Goal: Task Accomplishment & Management: Complete application form

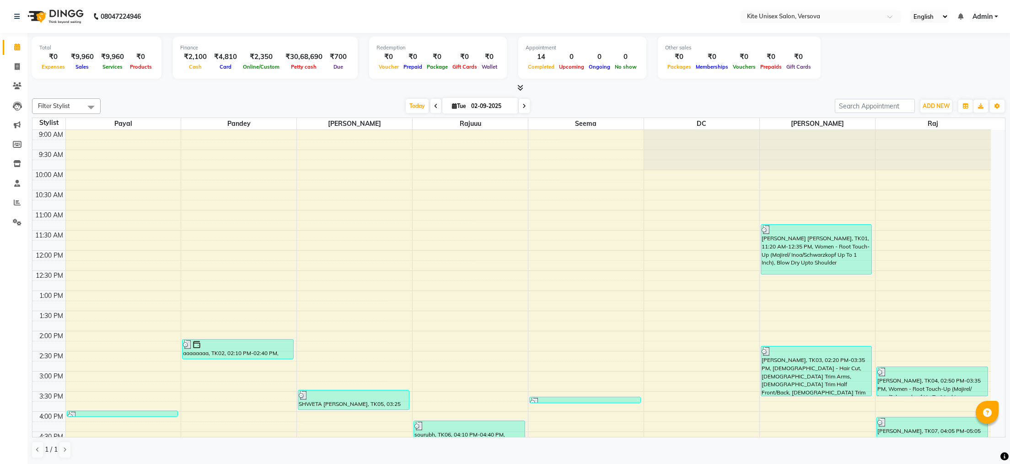
scroll to position [91, 0]
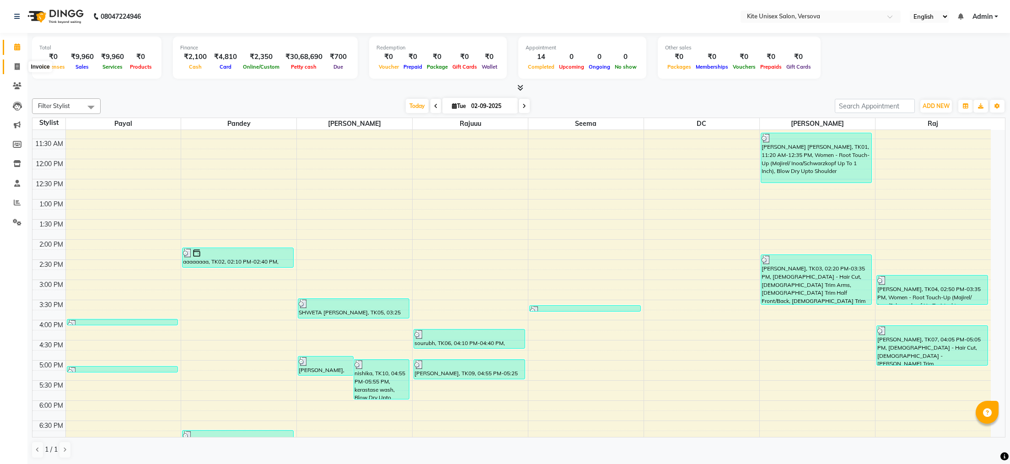
click at [19, 65] on icon at bounding box center [17, 66] width 5 height 7
select select "6093"
select select "service"
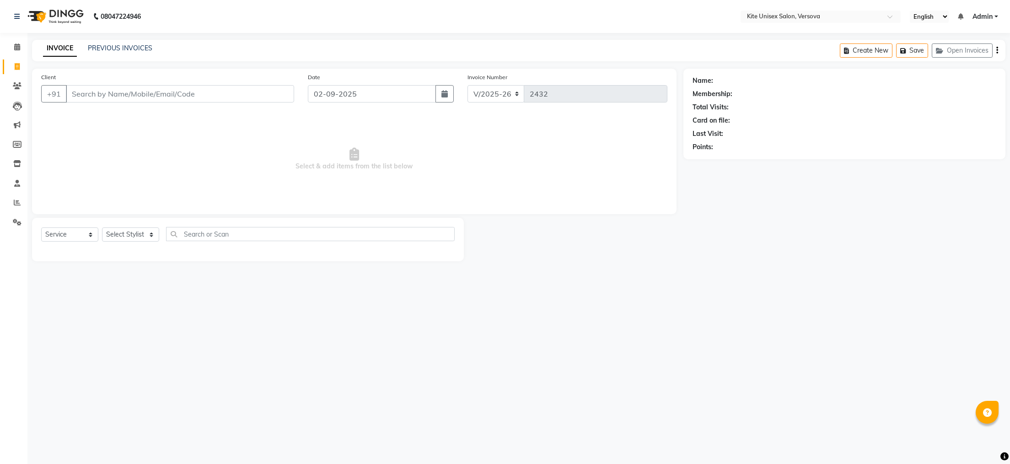
click at [76, 93] on input "Client" at bounding box center [180, 93] width 228 height 17
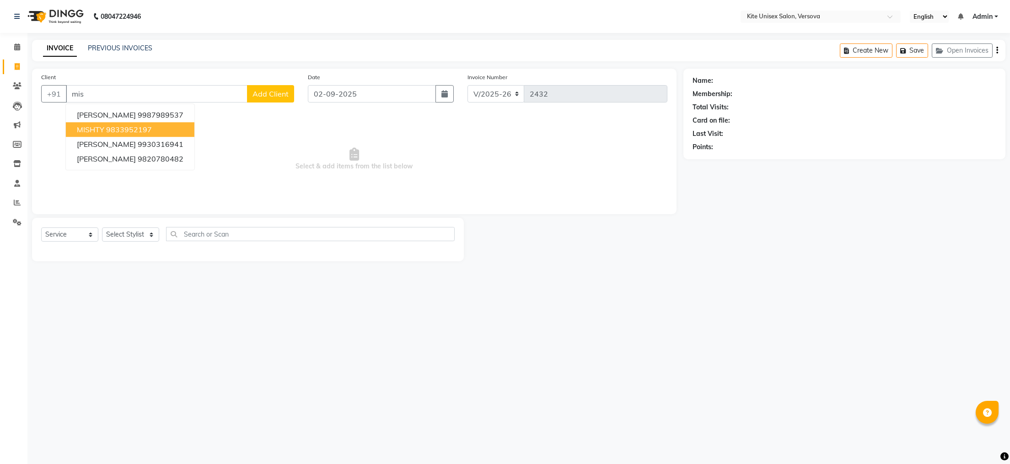
drag, startPoint x: 92, startPoint y: 127, endPoint x: 115, endPoint y: 137, distance: 25.4
click at [94, 127] on span "MISHTY" at bounding box center [90, 129] width 27 height 9
type input "9833952197"
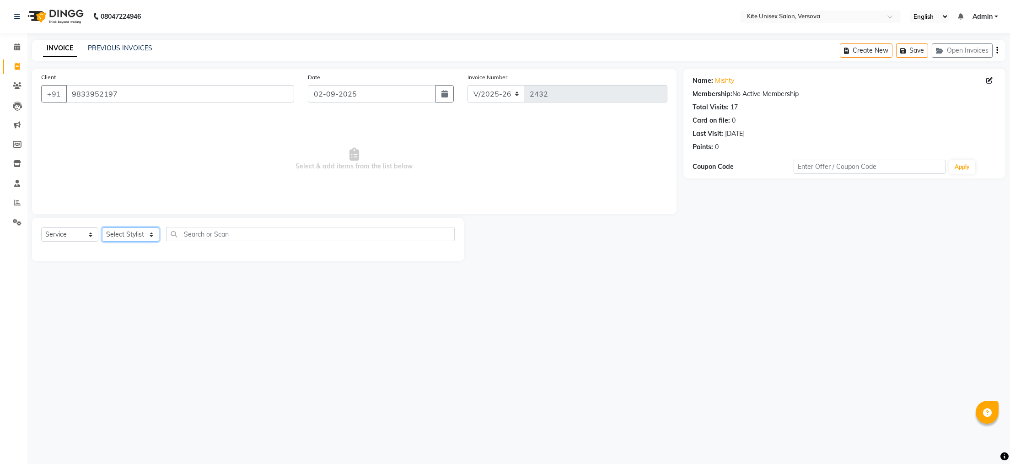
click at [152, 233] on select "Select Stylist [PERSON_NAME] DC [PERSON_NAME] [PERSON_NAME] Rajuuu [PERSON_NAME]" at bounding box center [130, 234] width 57 height 14
select select "51986"
click at [102, 228] on select "Select Stylist [PERSON_NAME] DC [PERSON_NAME] [PERSON_NAME] Rajuuu [PERSON_NAME]" at bounding box center [130, 234] width 57 height 14
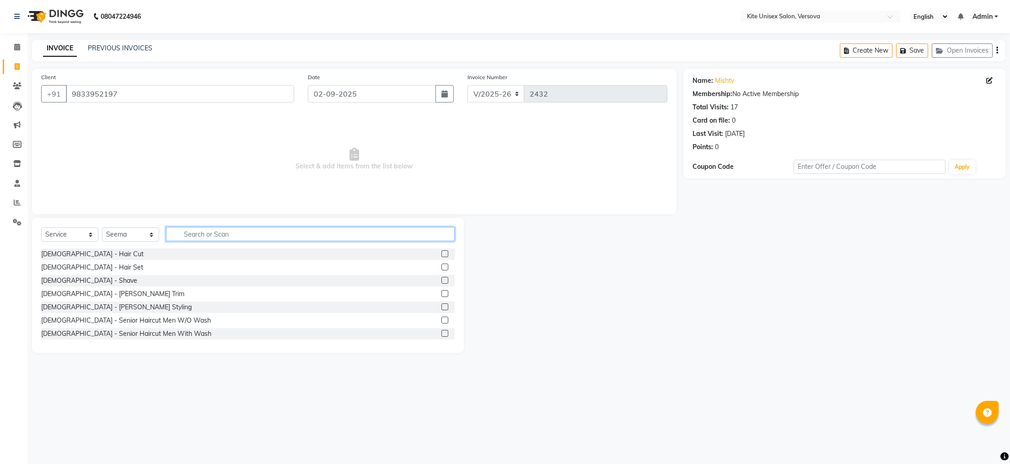
click at [181, 234] on input "text" at bounding box center [310, 234] width 289 height 14
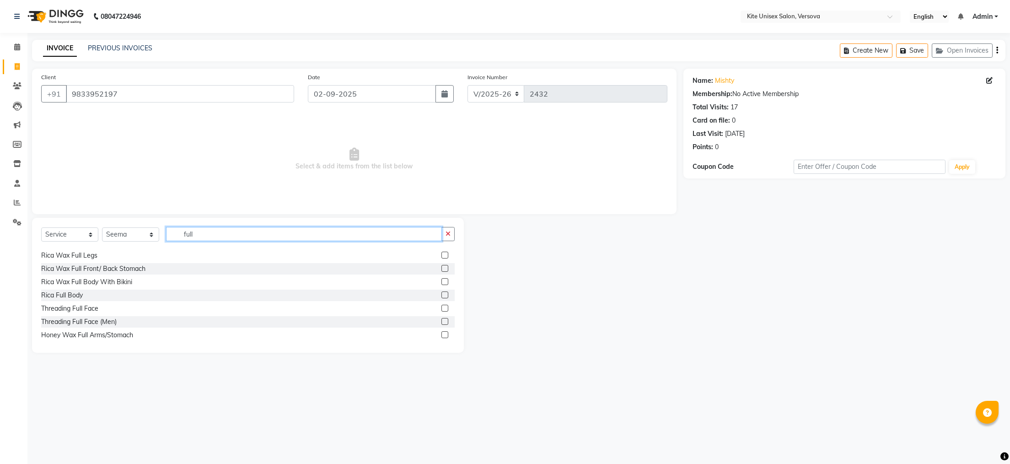
type input "full"
click at [441, 281] on label at bounding box center [444, 281] width 7 height 7
click at [441, 281] on input "checkbox" at bounding box center [444, 282] width 6 height 6
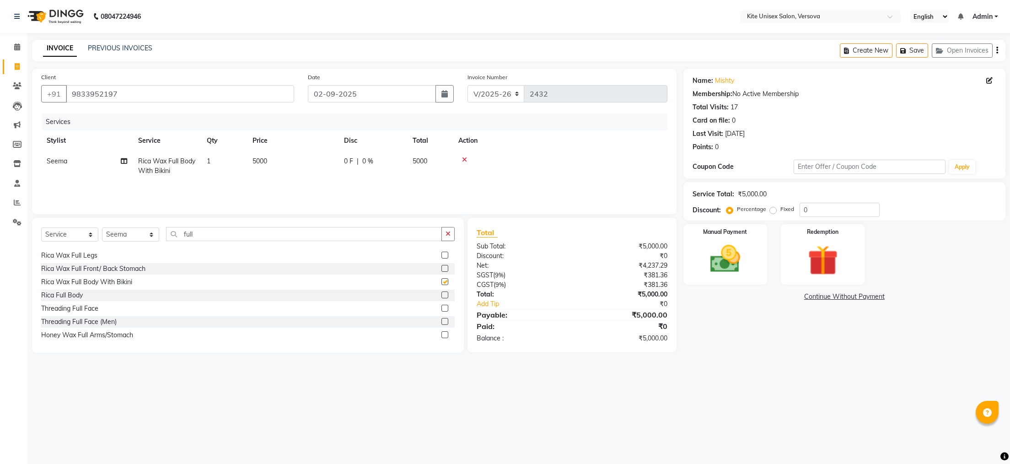
checkbox input "false"
click at [433, 161] on td "5000" at bounding box center [430, 166] width 46 height 30
select select "51986"
click at [381, 162] on td "5000" at bounding box center [335, 170] width 91 height 39
click at [367, 163] on input "5000" at bounding box center [336, 163] width 81 height 14
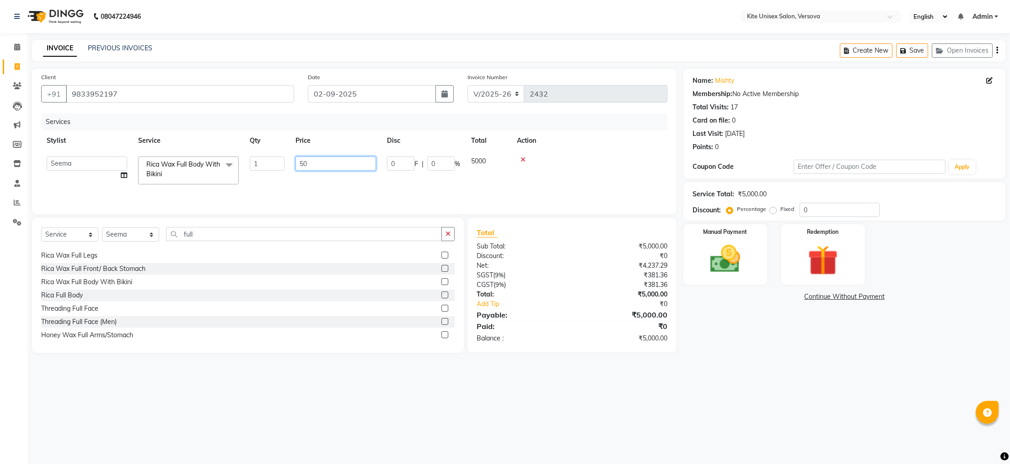
type input "5"
type input "3000"
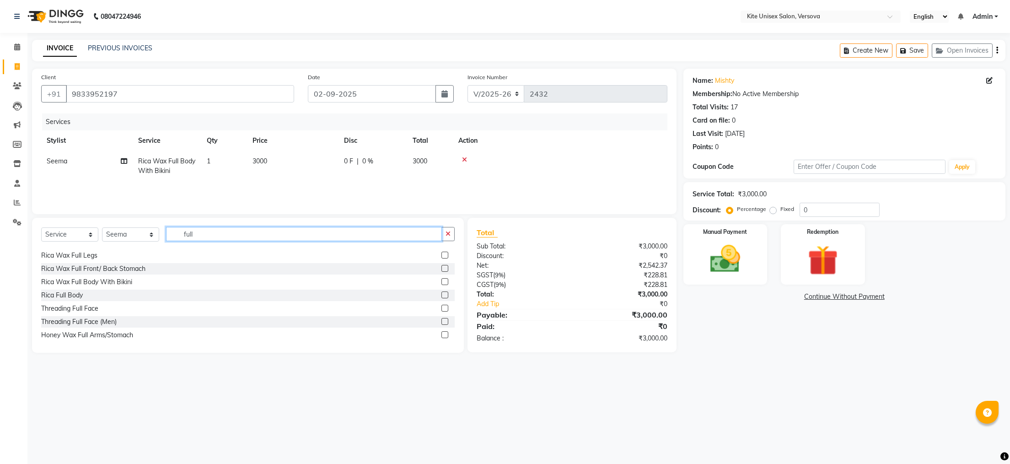
click at [205, 239] on input "full" at bounding box center [304, 234] width 276 height 14
type input "f"
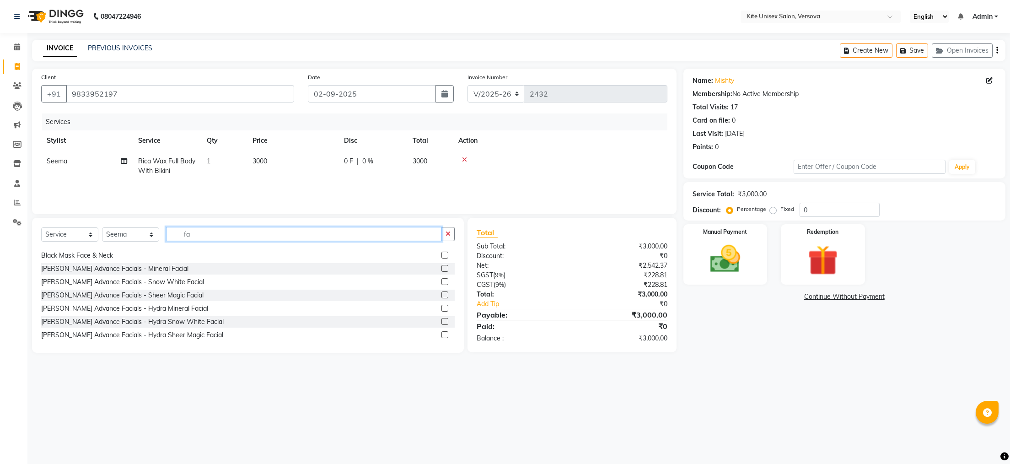
type input "fa"
click at [441, 268] on label at bounding box center [444, 268] width 7 height 7
click at [441, 268] on input "checkbox" at bounding box center [444, 269] width 6 height 6
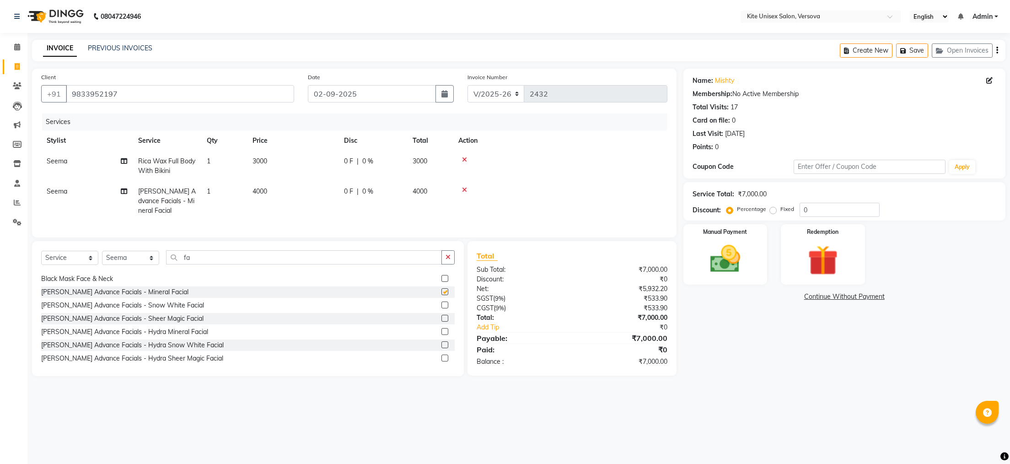
checkbox input "false"
drag, startPoint x: 430, startPoint y: 190, endPoint x: 376, endPoint y: 189, distance: 54.4
click at [428, 189] on td "4000" at bounding box center [430, 201] width 46 height 40
select select "51986"
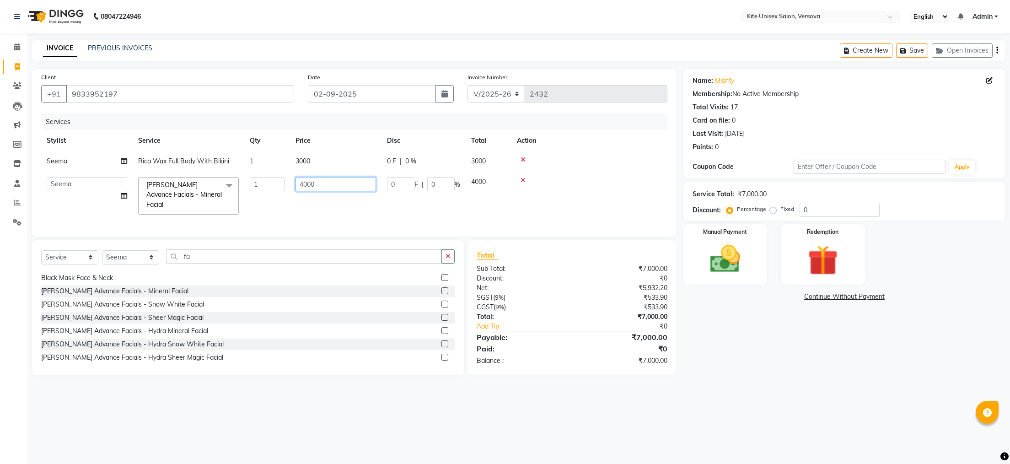
click at [347, 185] on input "4000" at bounding box center [336, 184] width 81 height 14
type input "4"
type input "3200"
click at [196, 257] on div "Select Service Product Membership Package Voucher Prepaid Gift Card Select Styl…" at bounding box center [248, 307] width 432 height 135
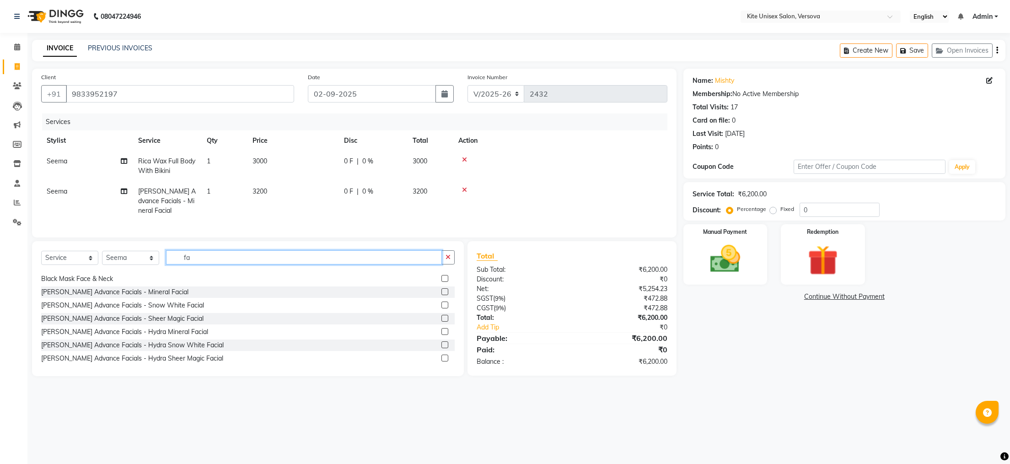
type input "f"
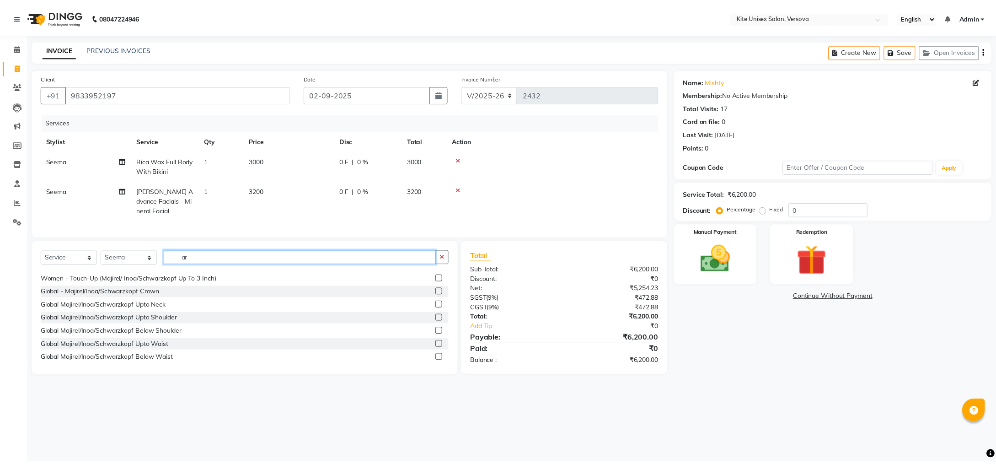
scroll to position [0, 0]
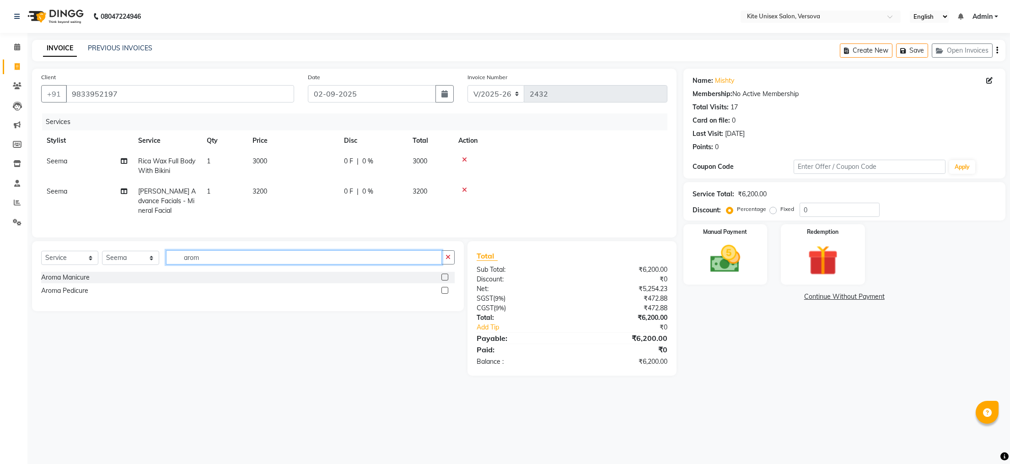
type input "arom"
click at [445, 294] on label at bounding box center [444, 290] width 7 height 7
click at [445, 294] on input "checkbox" at bounding box center [444, 291] width 6 height 6
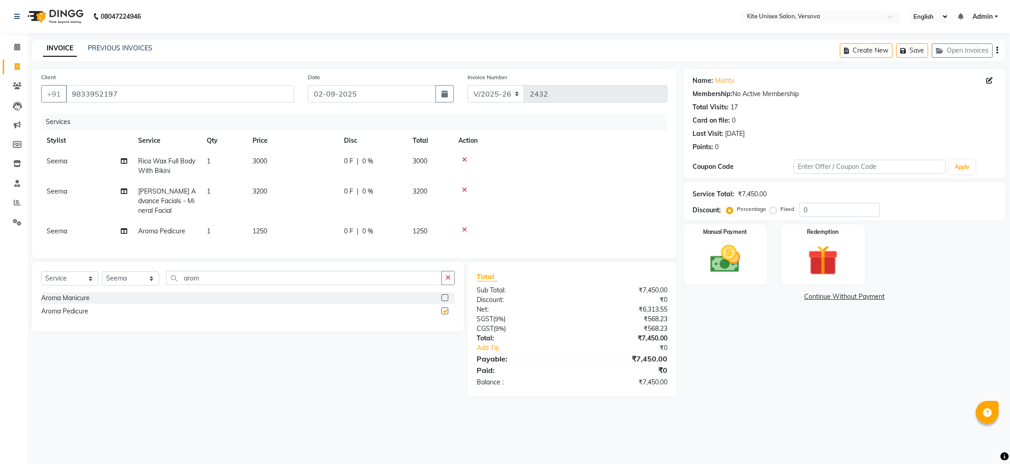
checkbox input "false"
click at [431, 227] on td "1250" at bounding box center [430, 231] width 46 height 21
select select "51986"
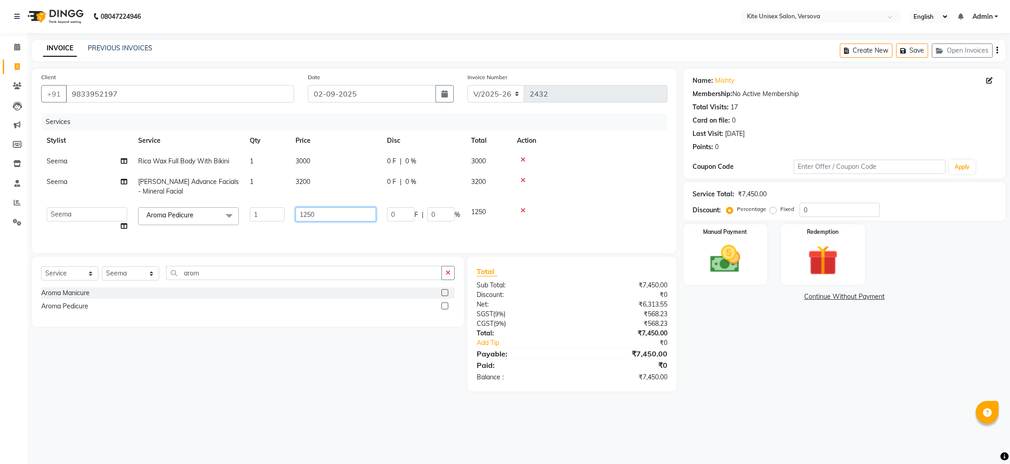
click at [343, 211] on input "1250" at bounding box center [336, 214] width 81 height 14
type input "1"
type input "100"
click at [537, 432] on div "08047224946 Select Location × Kite Unisex Salon, Versova English ENGLISH Españo…" at bounding box center [505, 232] width 1010 height 464
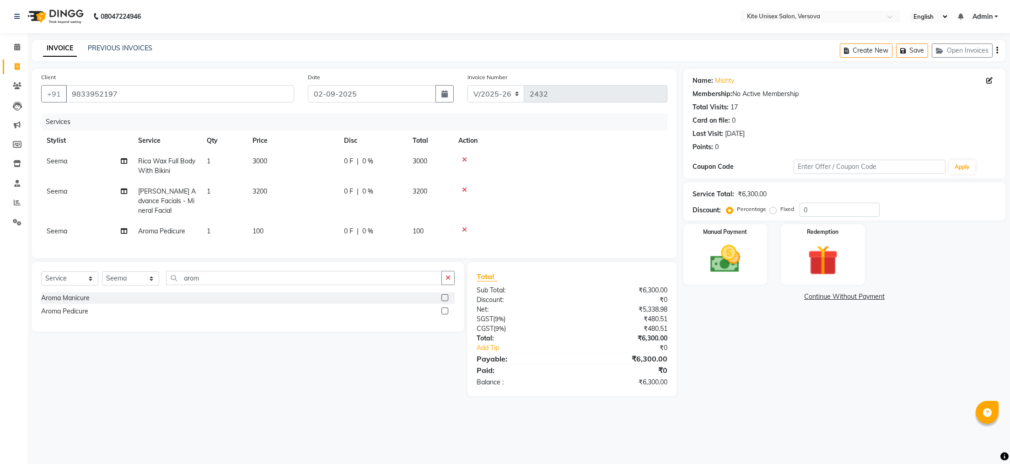
drag, startPoint x: 430, startPoint y: 229, endPoint x: 414, endPoint y: 226, distance: 16.9
click at [421, 227] on td "100" at bounding box center [430, 231] width 46 height 21
select select "51986"
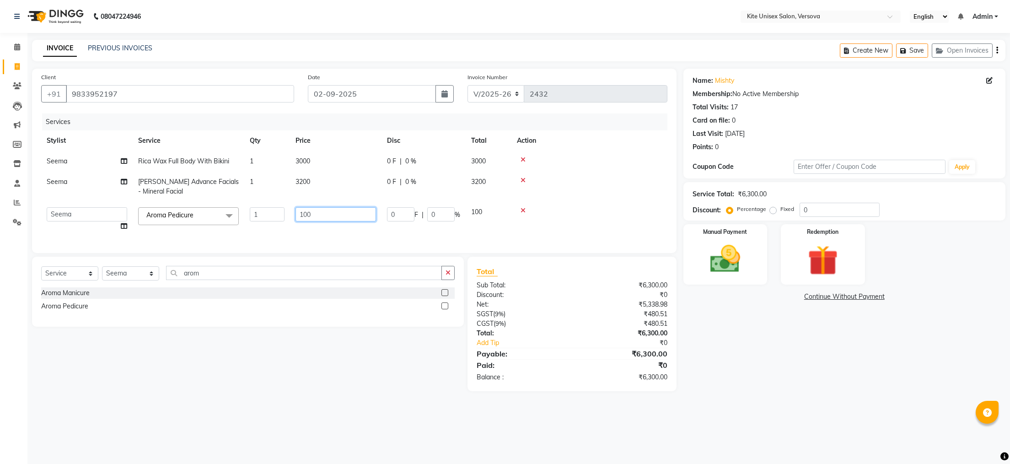
click at [347, 211] on input "100" at bounding box center [336, 214] width 81 height 14
type input "1000"
click at [565, 425] on div "08047224946 Select Location × Kite Unisex Salon, Versova English ENGLISH Españo…" at bounding box center [505, 232] width 1010 height 464
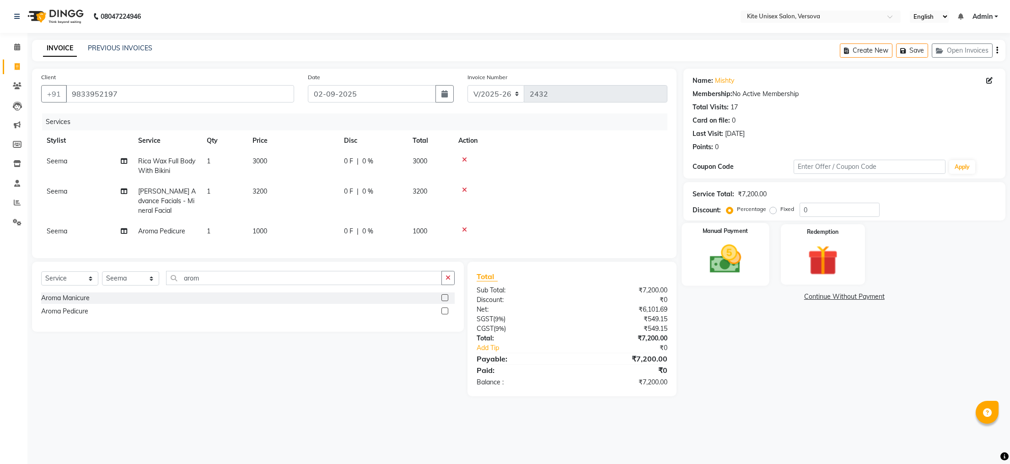
click at [722, 269] on img at bounding box center [724, 259] width 51 height 36
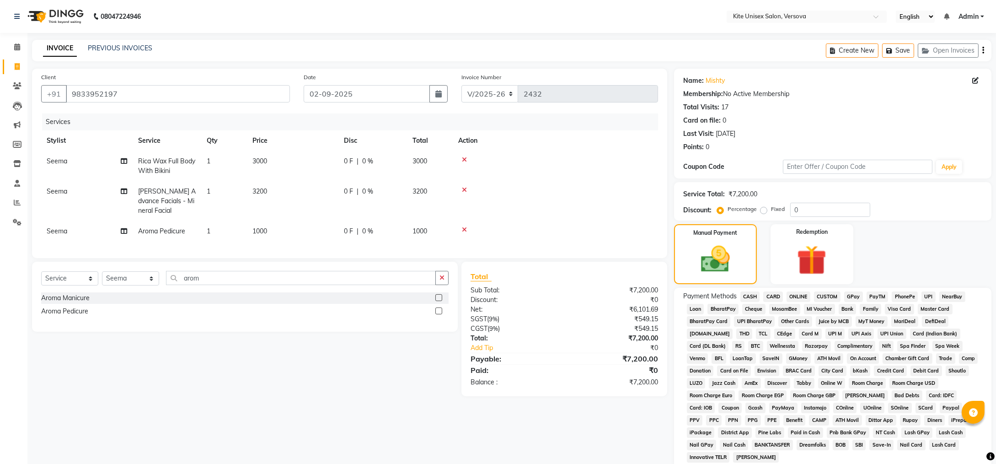
click at [850, 294] on span "GPay" at bounding box center [853, 296] width 19 height 11
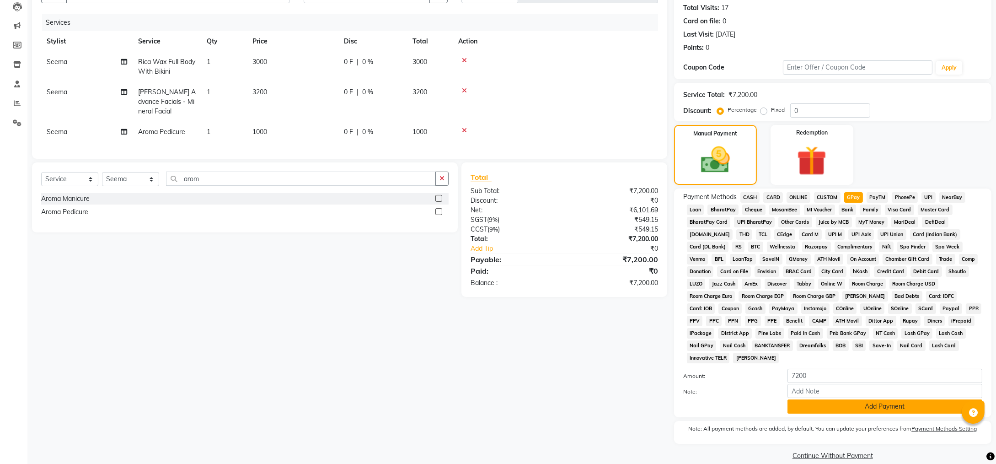
click at [798, 399] on button "Add Payment" at bounding box center [885, 406] width 195 height 14
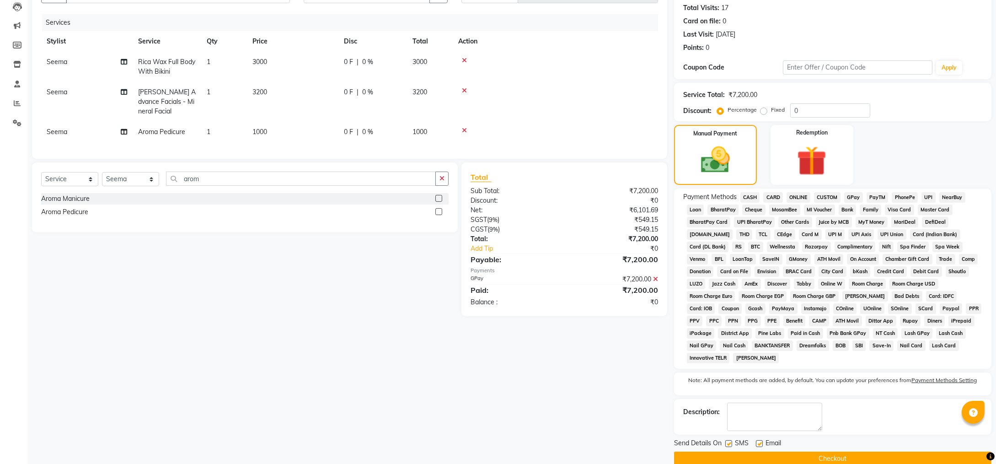
scroll to position [102, 0]
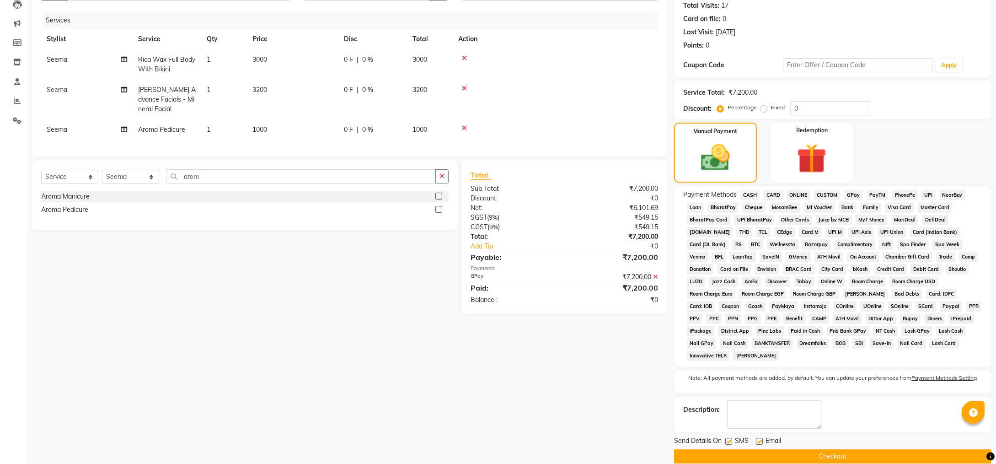
click at [772, 449] on button "Checkout" at bounding box center [832, 456] width 317 height 14
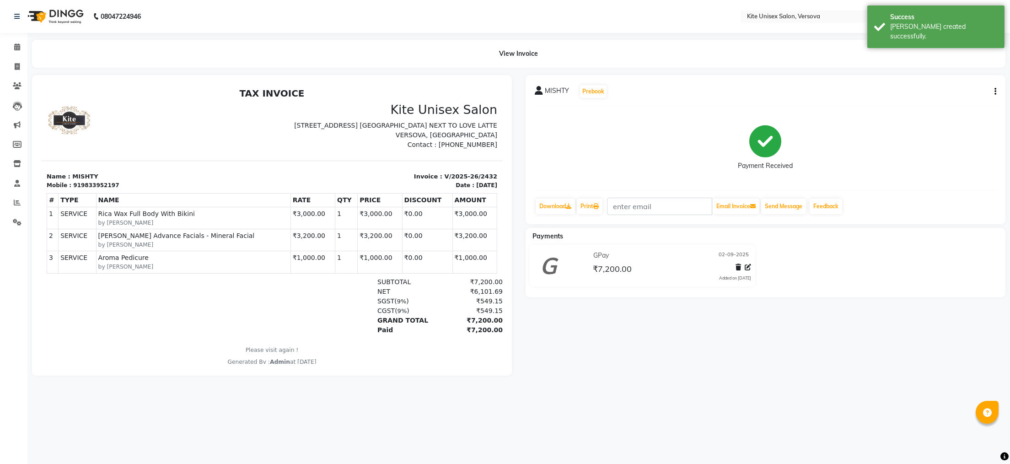
select select "6093"
select select "service"
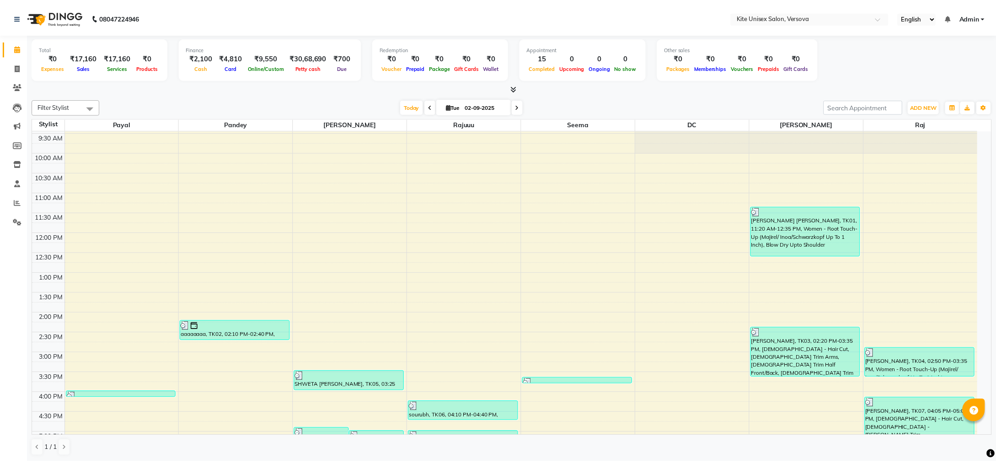
scroll to position [4, 0]
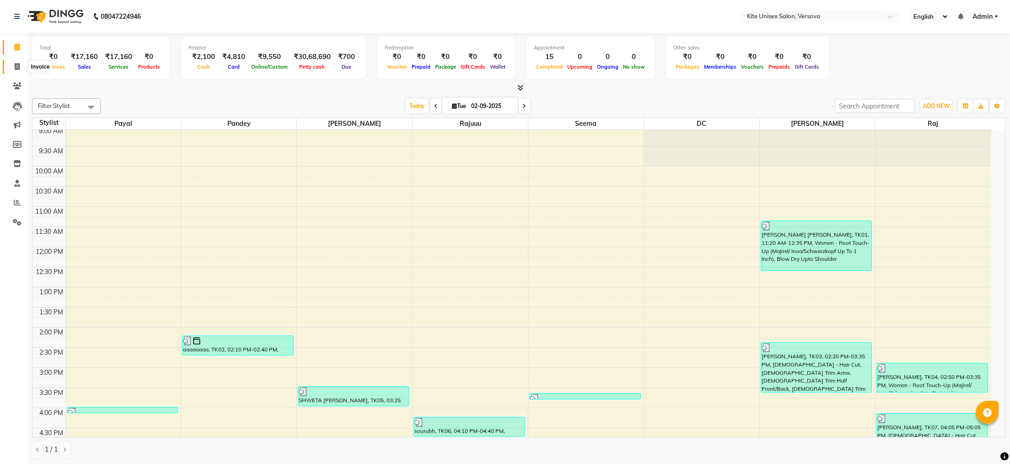
click at [16, 67] on icon at bounding box center [17, 66] width 5 height 7
select select "6093"
select select "service"
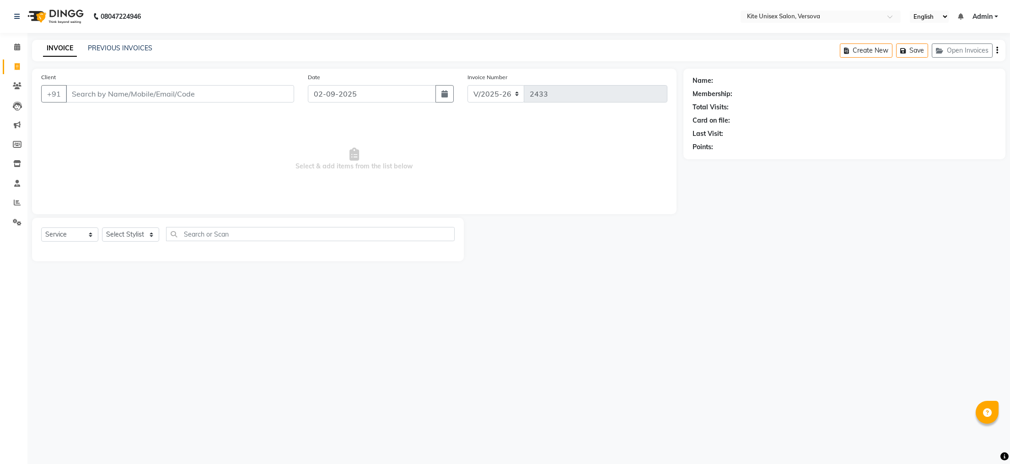
click at [110, 96] on input "Client" at bounding box center [180, 93] width 228 height 17
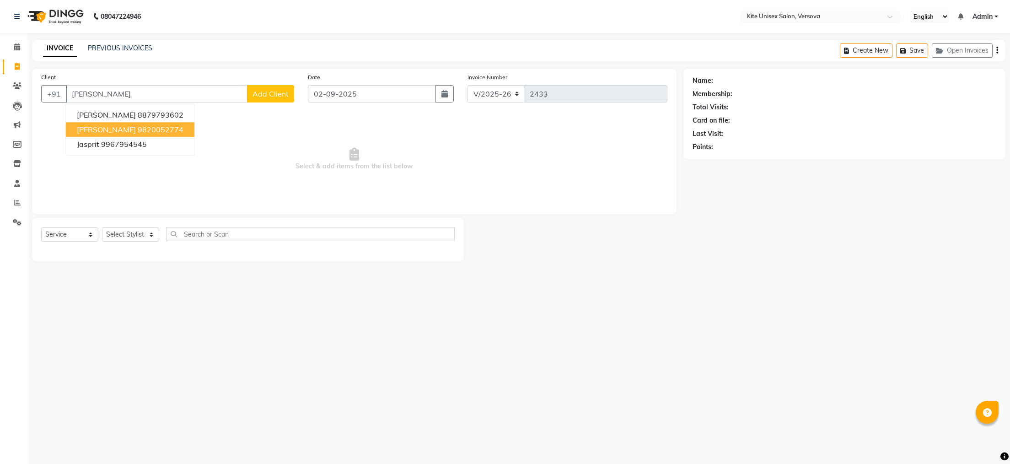
click at [138, 127] on ngb-highlight "9820052774" at bounding box center [161, 129] width 46 height 9
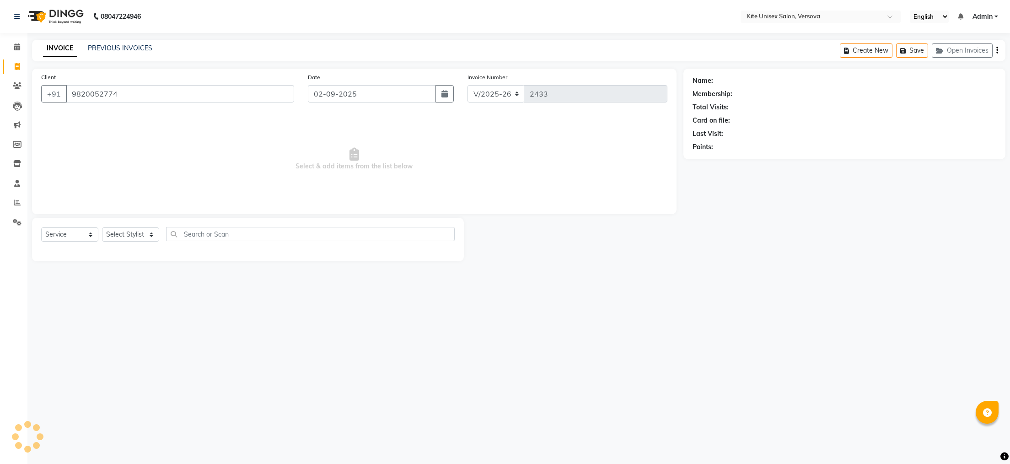
type input "9820052774"
click at [150, 237] on select "Select Stylist [PERSON_NAME] DC [PERSON_NAME] [PERSON_NAME] Rajuuu [PERSON_NAME]" at bounding box center [130, 234] width 57 height 14
select select "68437"
click at [102, 228] on select "Select Stylist [PERSON_NAME] DC [PERSON_NAME] [PERSON_NAME] Rajuuu [PERSON_NAME]" at bounding box center [130, 234] width 57 height 14
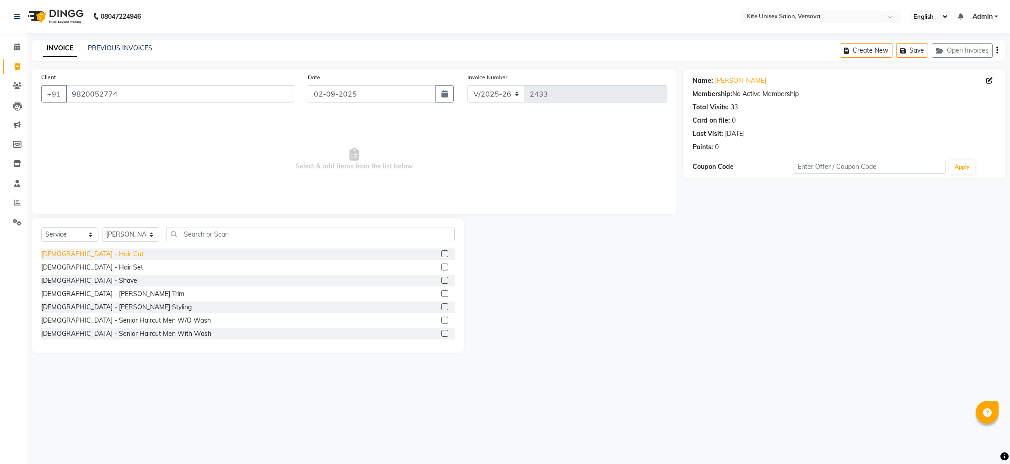
click at [73, 253] on div "[DEMOGRAPHIC_DATA] - Hair Cut" at bounding box center [92, 254] width 102 height 10
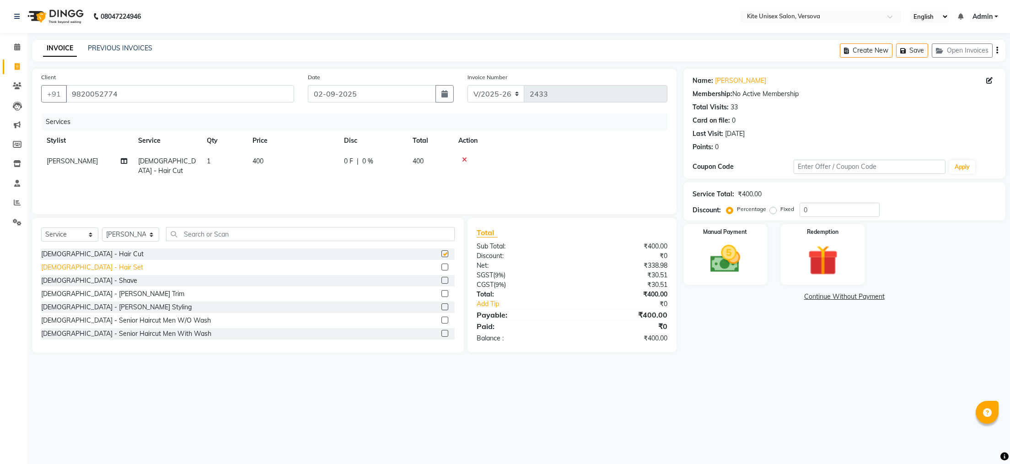
checkbox input "false"
click at [68, 267] on div "[DEMOGRAPHIC_DATA] - Hair Set" at bounding box center [92, 268] width 102 height 10
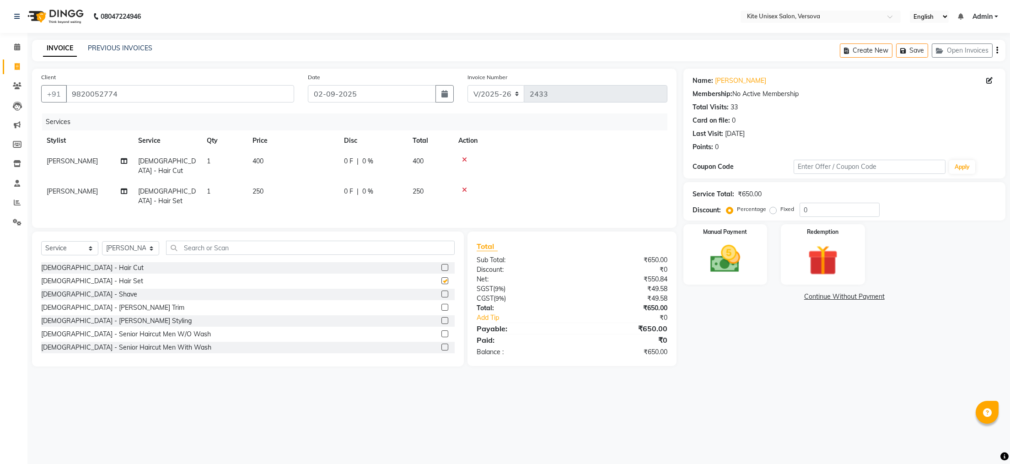
checkbox input "false"
click at [289, 160] on td "400" at bounding box center [292, 166] width 91 height 30
select select "68437"
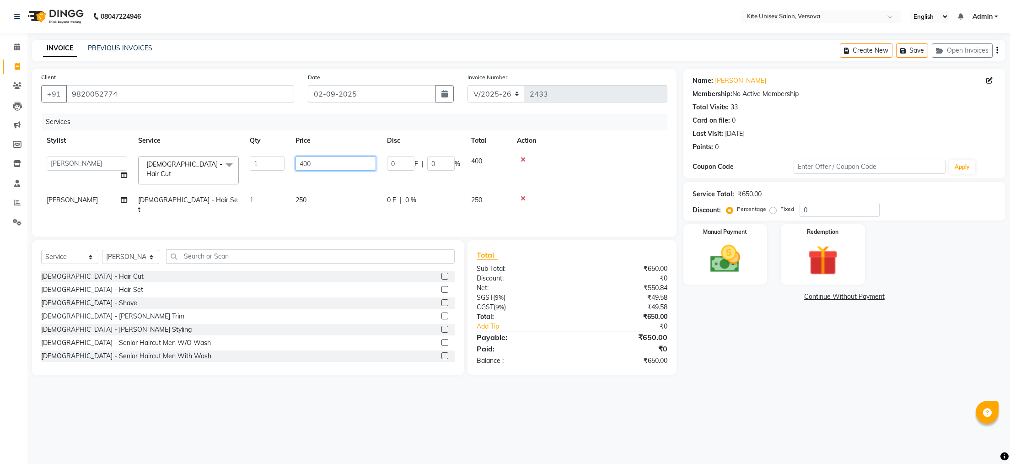
click at [329, 162] on input "400" at bounding box center [336, 163] width 81 height 14
type input "4"
type input "500"
click at [329, 201] on div "Services Stylist Service Qty Price Disc Total Action [PERSON_NAME] DC [PERSON_N…" at bounding box center [354, 170] width 626 height 114
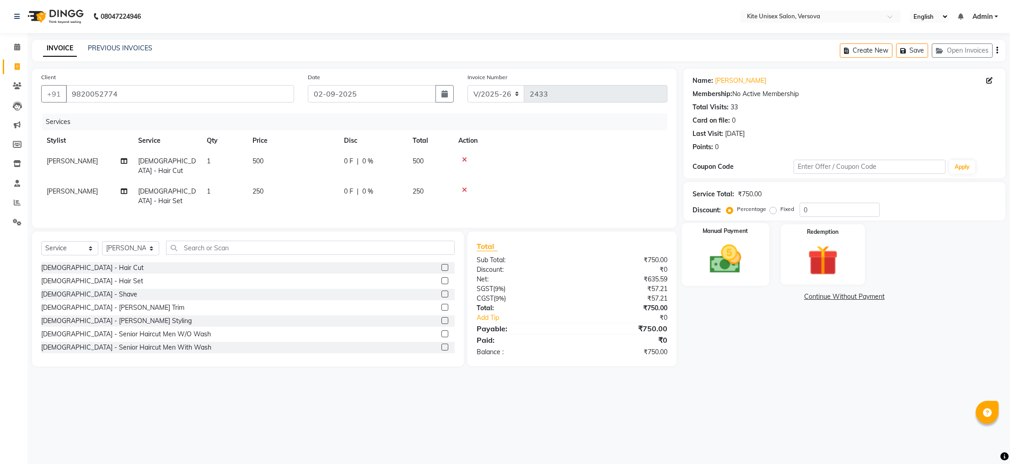
click at [738, 265] on img at bounding box center [724, 259] width 51 height 36
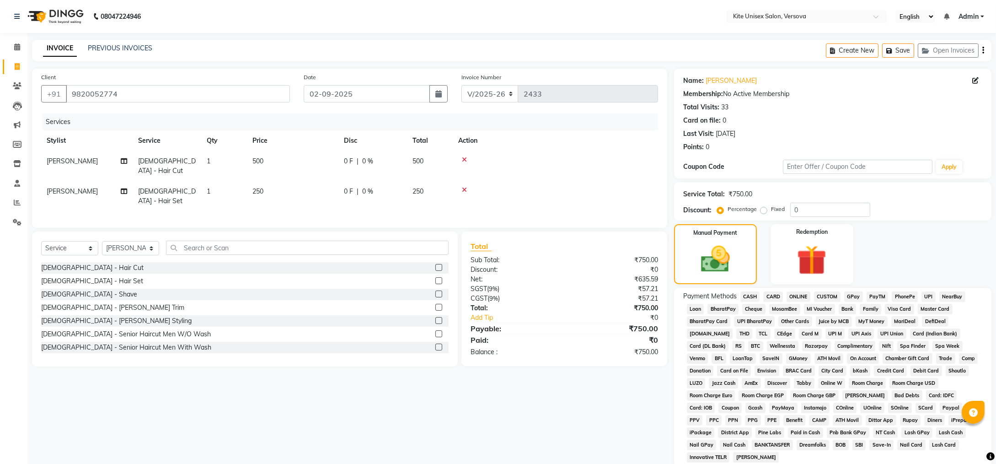
click at [750, 296] on span "CASH" at bounding box center [751, 296] width 20 height 11
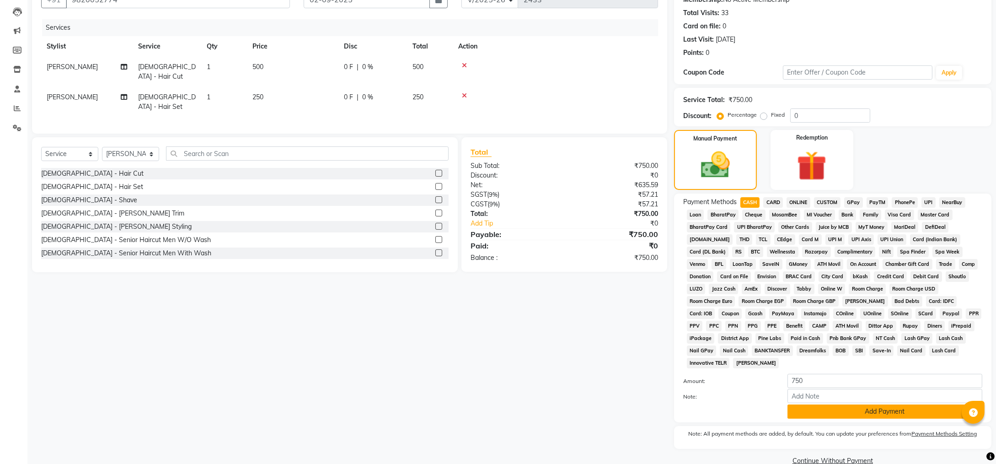
click at [888, 404] on button "Add Payment" at bounding box center [885, 411] width 195 height 14
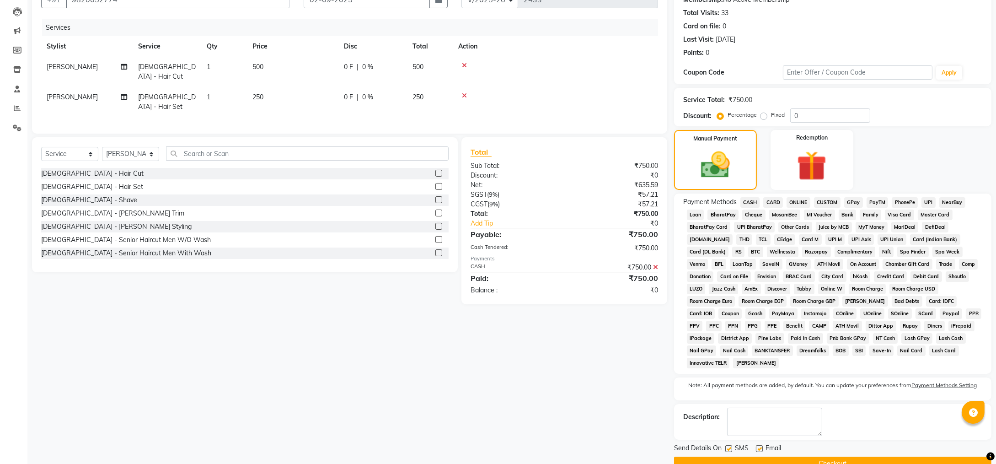
click at [831, 457] on button "Checkout" at bounding box center [832, 464] width 317 height 14
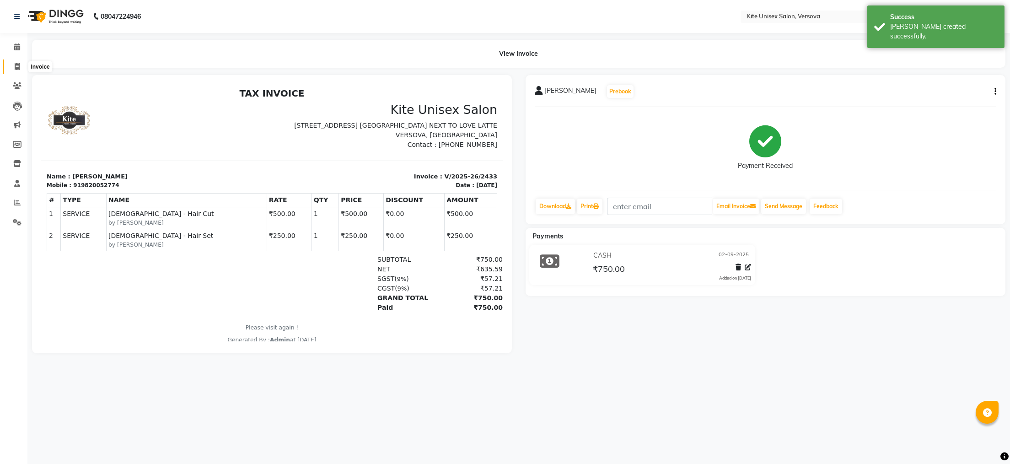
click at [18, 65] on icon at bounding box center [17, 66] width 5 height 7
select select "service"
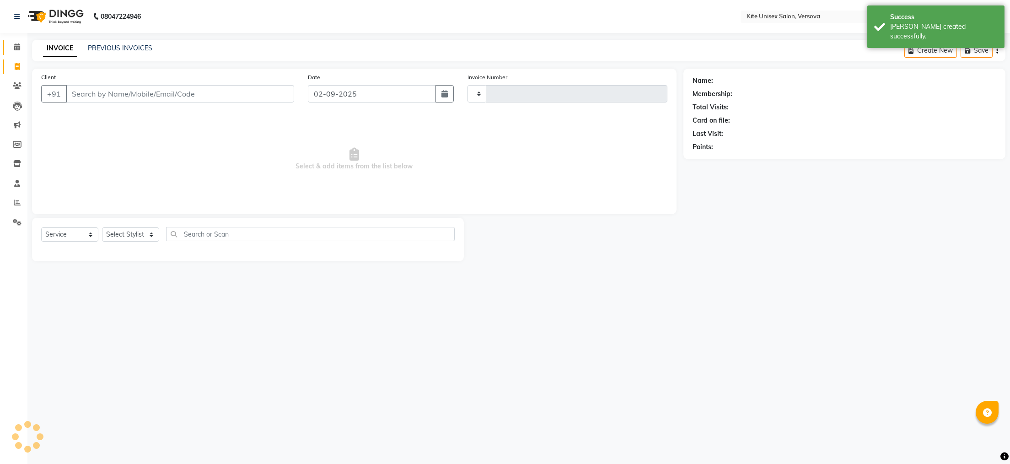
type input "2434"
select select "6093"
click at [15, 48] on icon at bounding box center [17, 46] width 6 height 7
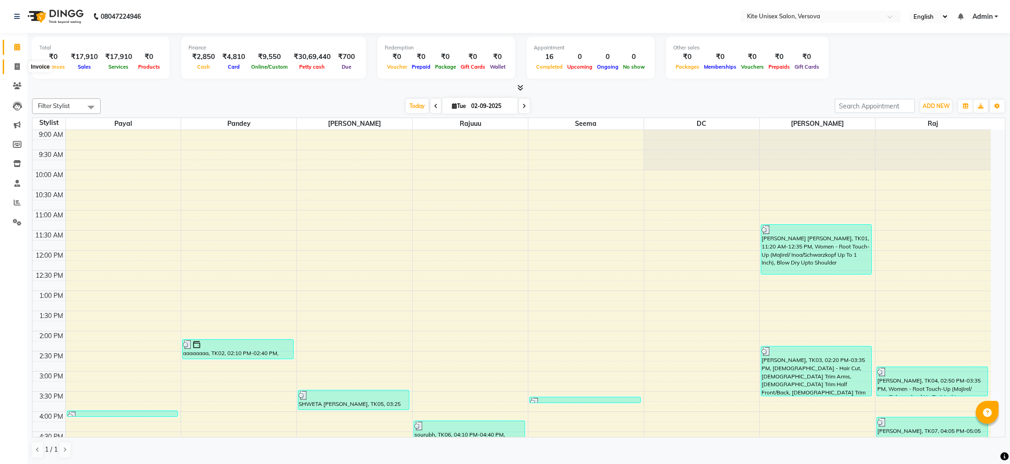
click at [19, 67] on icon at bounding box center [17, 66] width 5 height 7
select select "service"
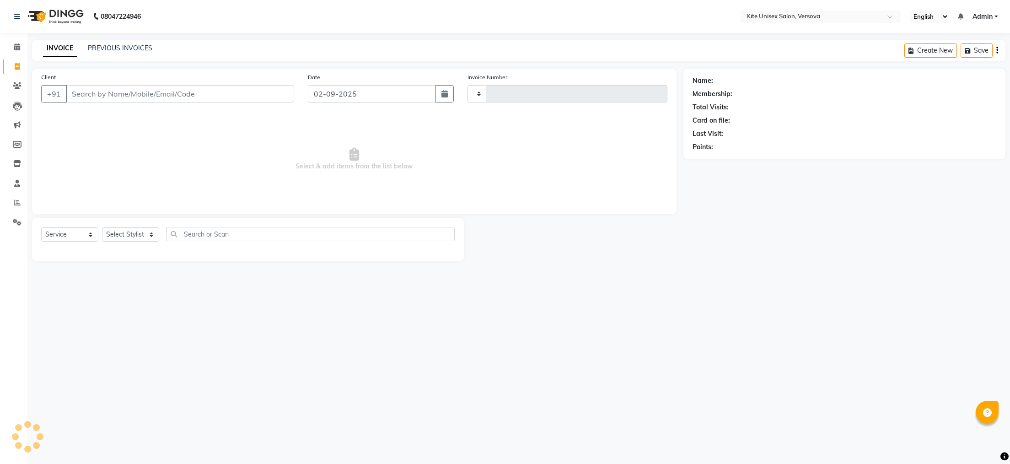
type input "2434"
select select "6093"
click at [78, 94] on input "Client" at bounding box center [180, 93] width 228 height 17
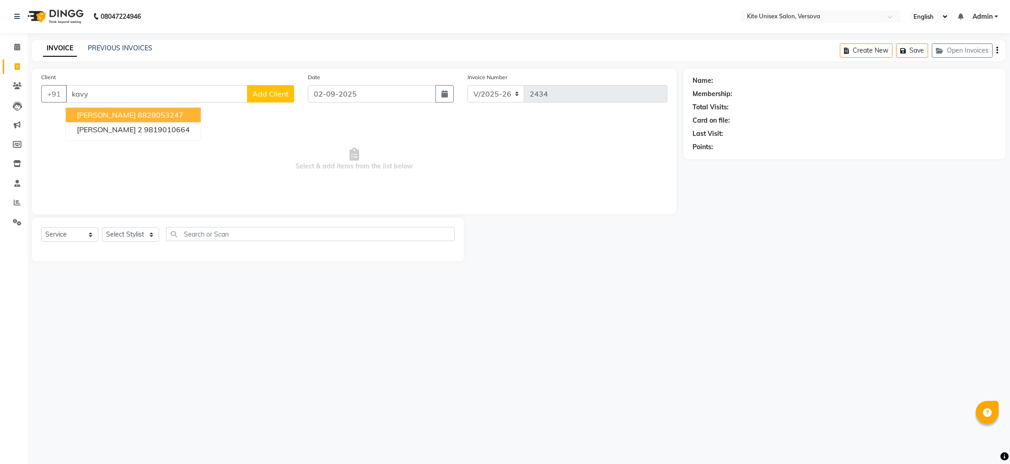
click at [138, 115] on ngb-highlight "8828053247" at bounding box center [161, 114] width 46 height 9
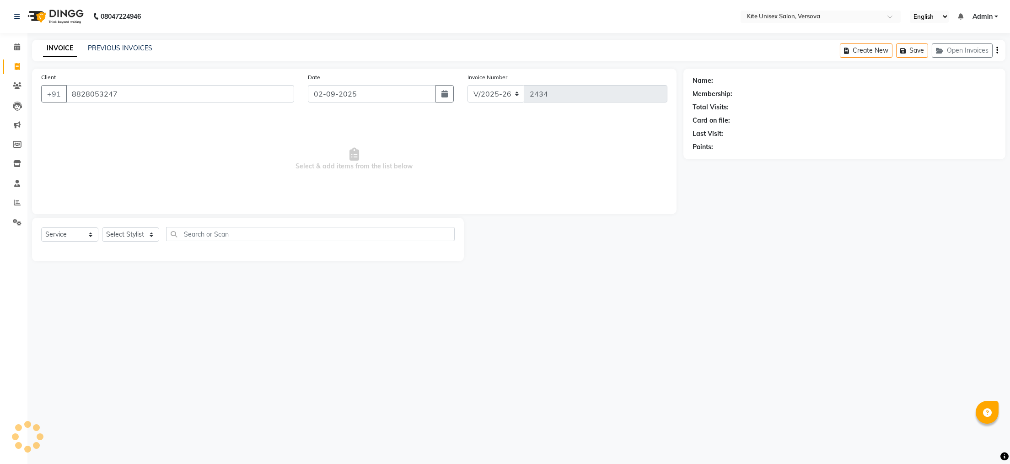
type input "8828053247"
click at [150, 233] on select "Select Stylist [PERSON_NAME] DC [PERSON_NAME] [PERSON_NAME] Rajuuu [PERSON_NAME]" at bounding box center [130, 234] width 57 height 14
select select "50469"
click at [102, 228] on select "Select Stylist [PERSON_NAME] DC [PERSON_NAME] [PERSON_NAME] Rajuuu [PERSON_NAME]" at bounding box center [130, 234] width 57 height 14
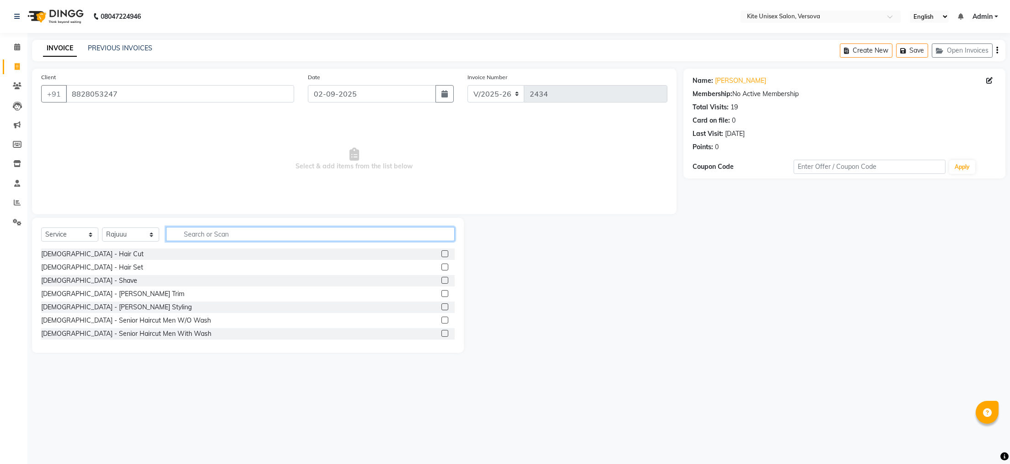
click at [184, 234] on input "text" at bounding box center [310, 234] width 289 height 14
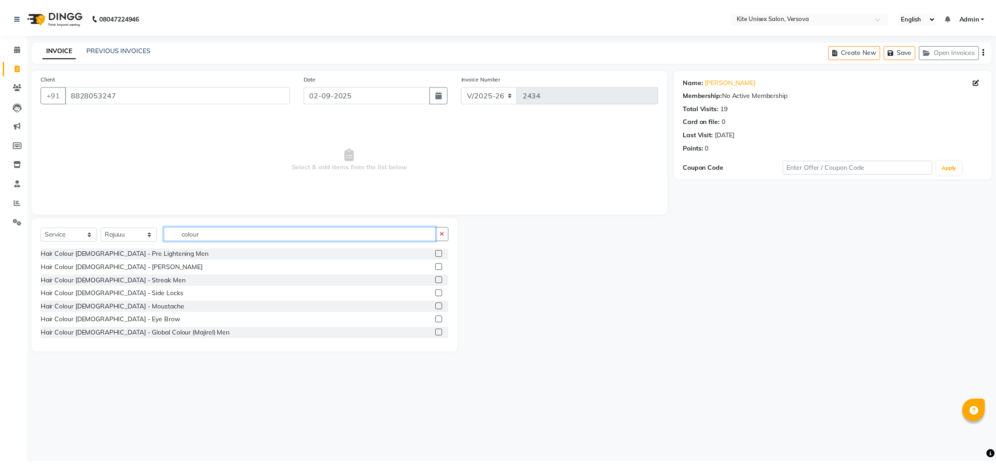
scroll to position [41, 0]
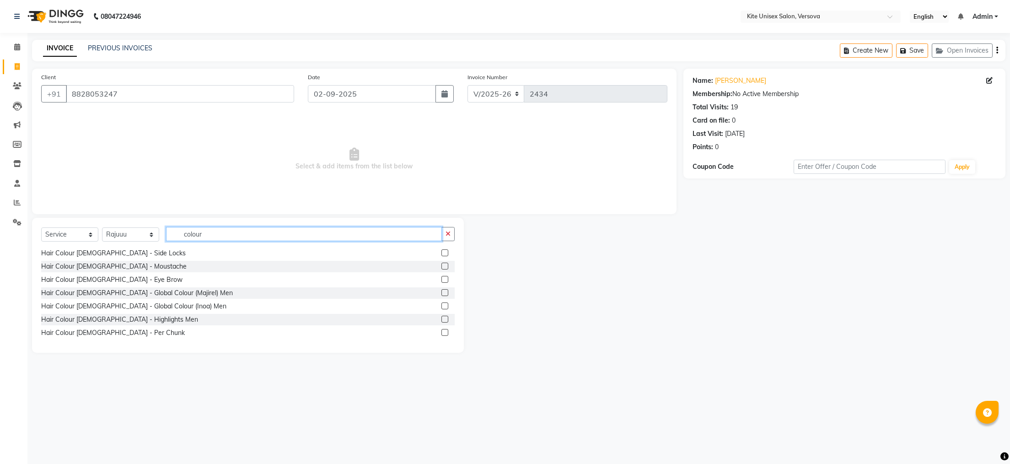
type input "colour"
click at [441, 332] on label at bounding box center [444, 332] width 7 height 7
click at [441, 332] on input "checkbox" at bounding box center [444, 333] width 6 height 6
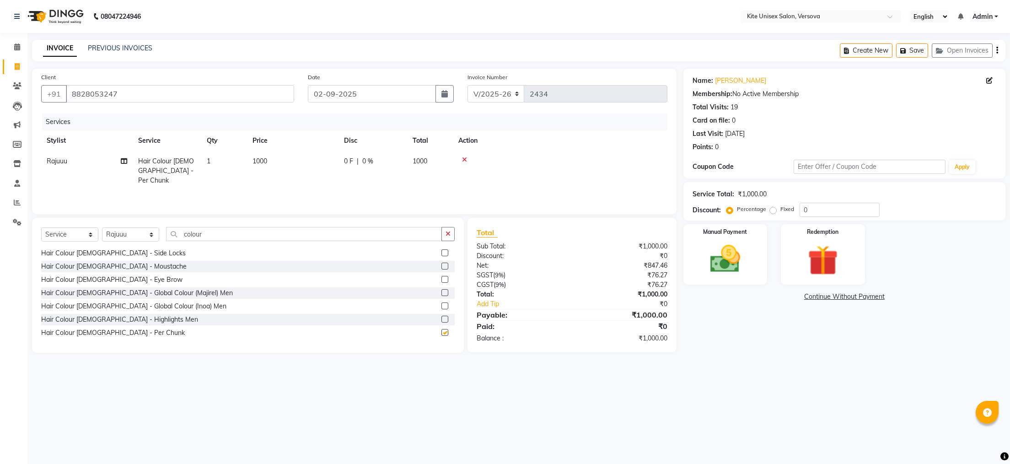
checkbox input "false"
click at [430, 159] on td "1000" at bounding box center [430, 171] width 46 height 40
select select "50469"
click at [333, 161] on input "1000" at bounding box center [336, 163] width 81 height 14
type input "1"
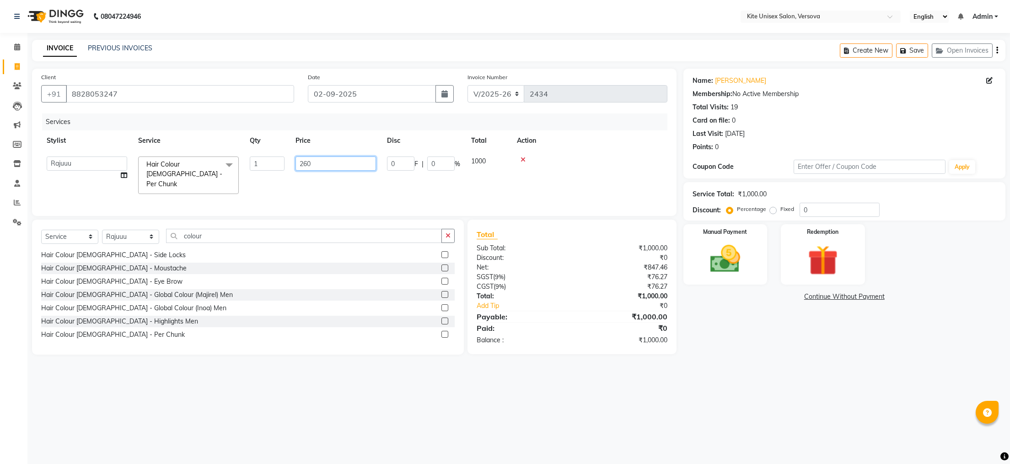
type input "2600"
click at [543, 388] on div "08047224946 Select Location × Kite Unisex Salon, Versova English ENGLISH Españo…" at bounding box center [505, 232] width 1010 height 464
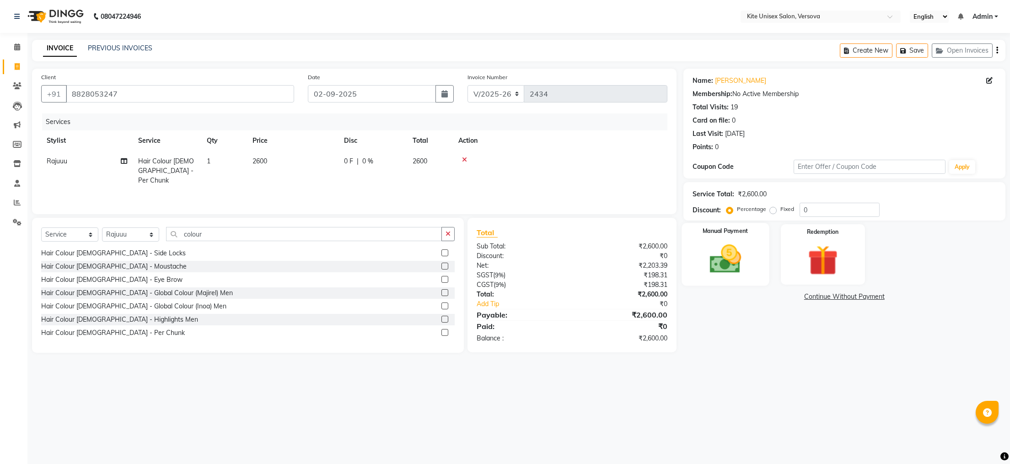
click at [736, 264] on img at bounding box center [724, 259] width 51 height 36
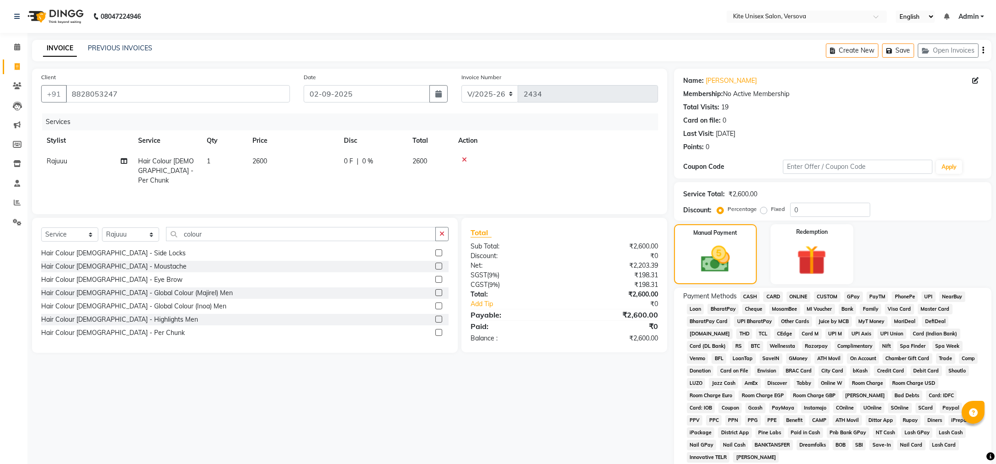
click at [856, 296] on span "GPay" at bounding box center [853, 296] width 19 height 11
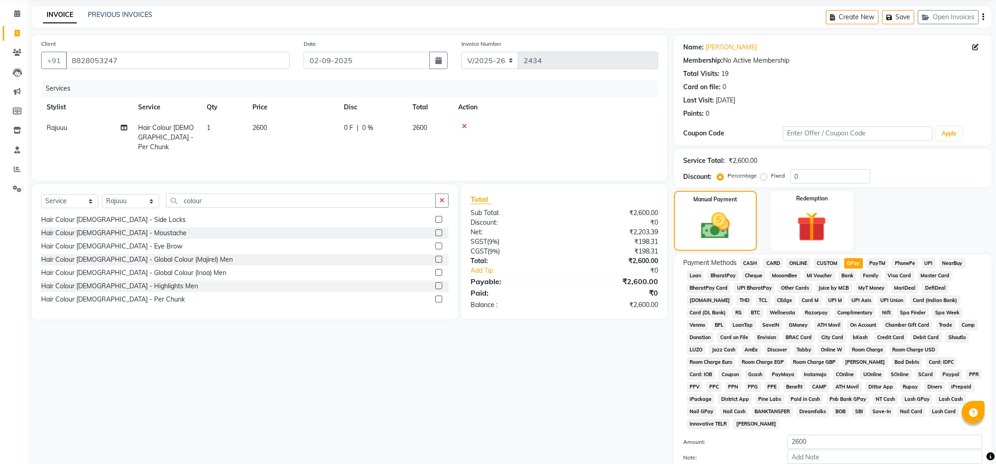
scroll to position [99, 0]
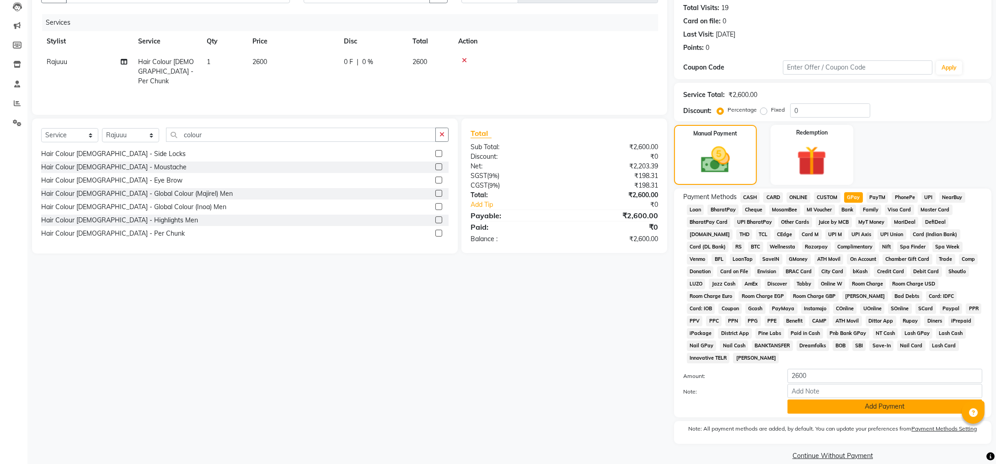
click at [833, 399] on button "Add Payment" at bounding box center [885, 406] width 195 height 14
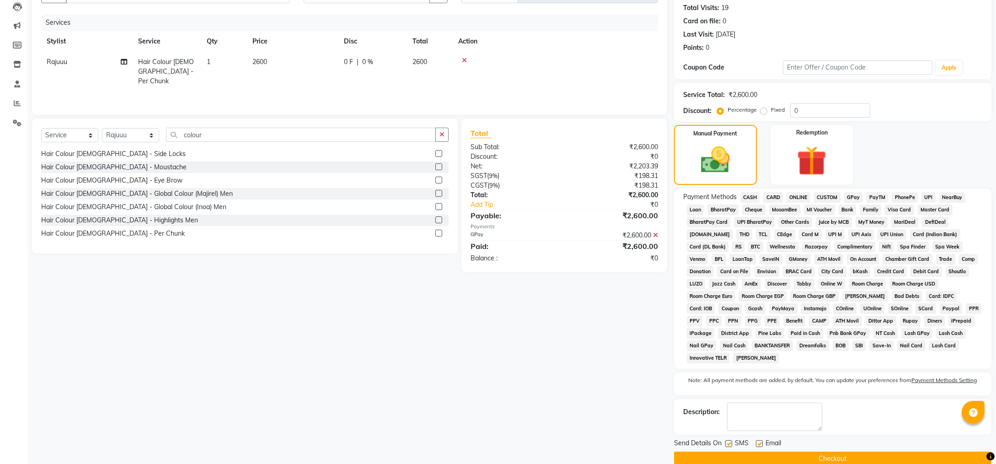
click at [769, 452] on button "Checkout" at bounding box center [832, 459] width 317 height 14
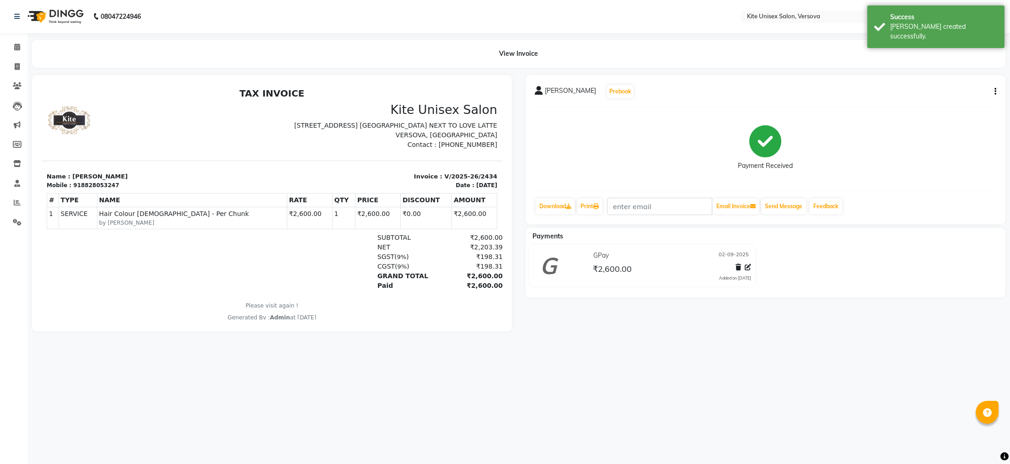
select select "6093"
select select "service"
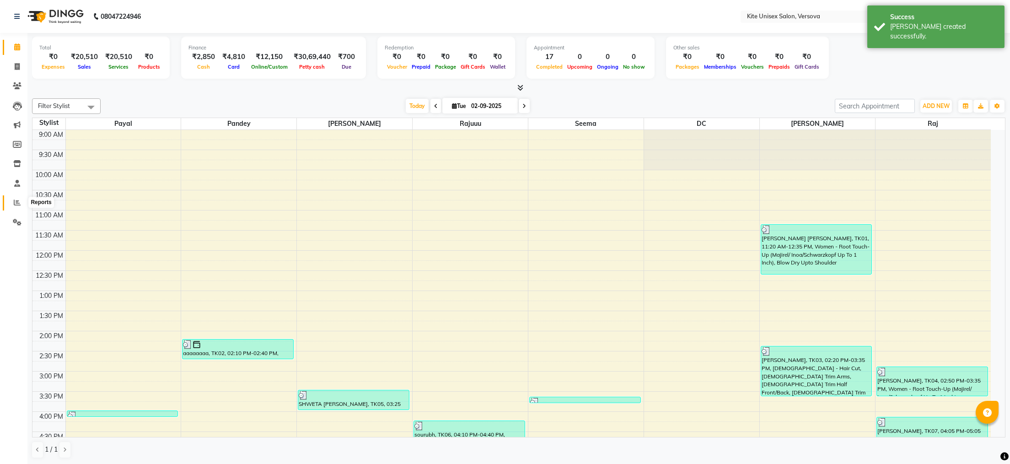
click at [16, 198] on span at bounding box center [17, 203] width 16 height 11
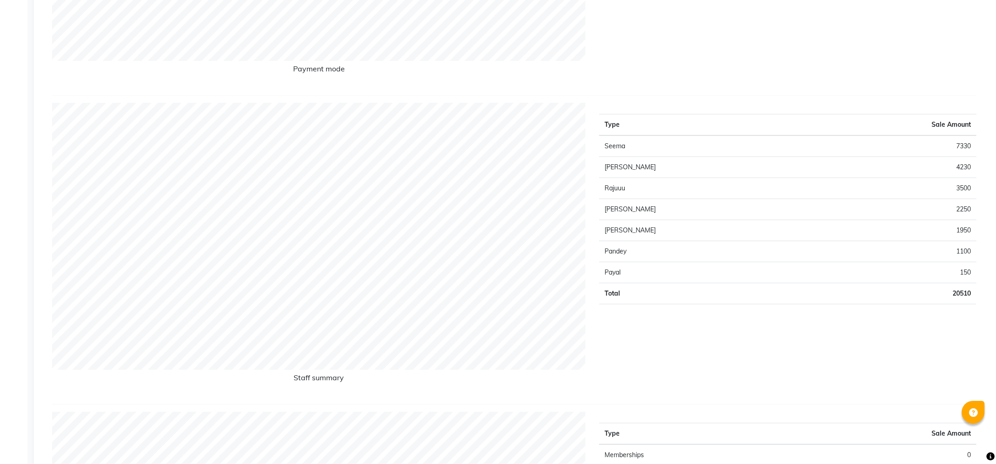
scroll to position [91, 0]
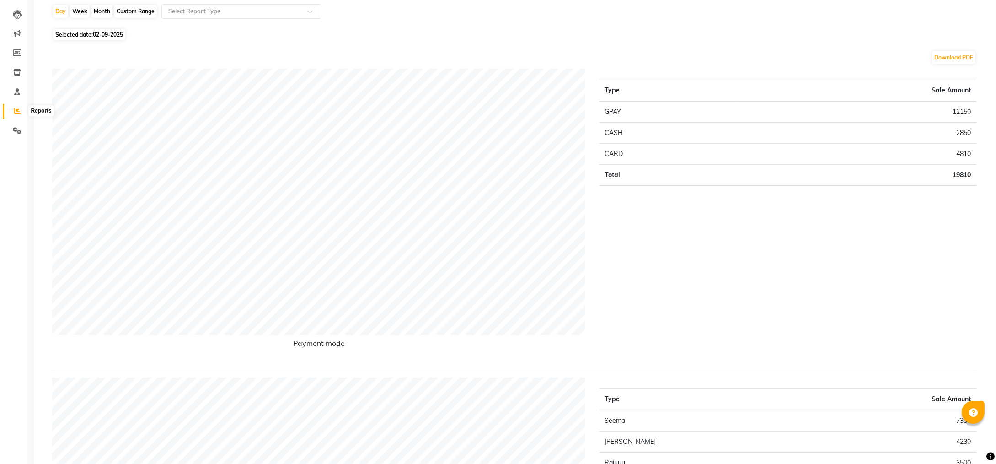
click at [16, 108] on icon at bounding box center [17, 111] width 7 height 7
click at [15, 106] on span at bounding box center [17, 111] width 16 height 11
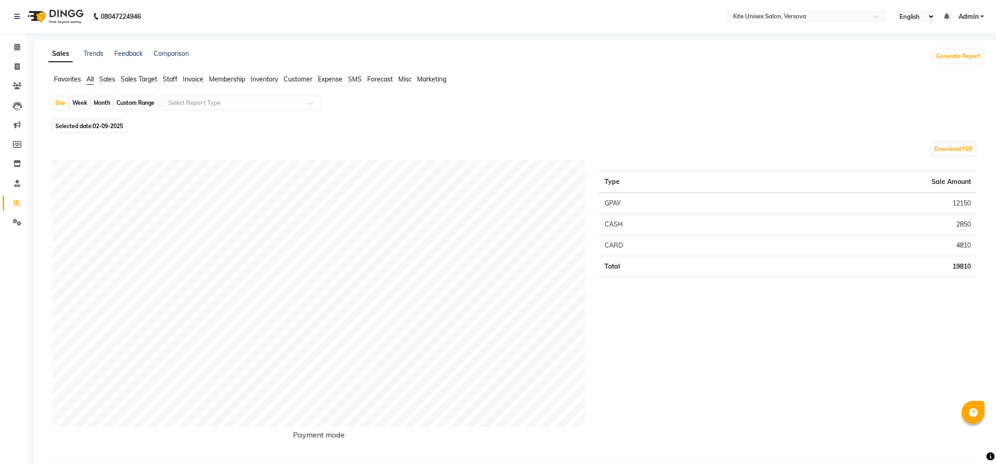
click at [167, 77] on span "Staff" at bounding box center [170, 79] width 15 height 8
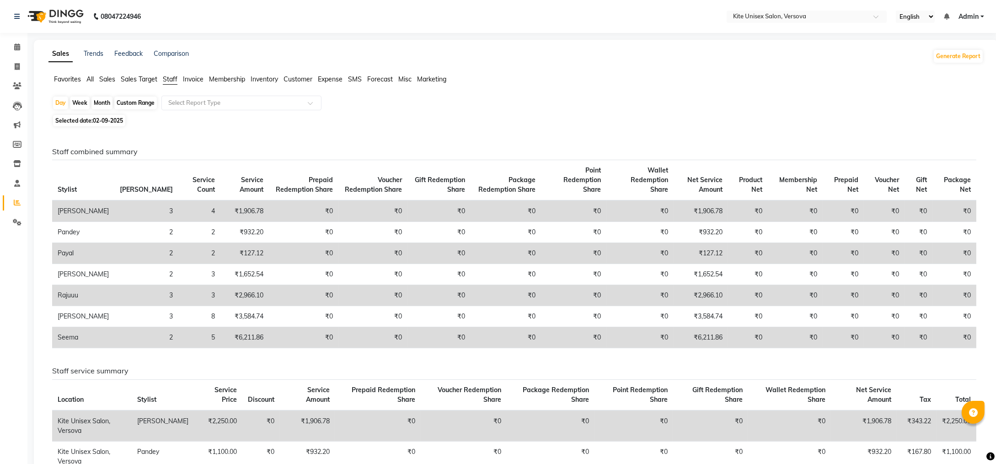
click at [98, 101] on div "Month" at bounding box center [101, 103] width 21 height 13
select select "9"
select select "2025"
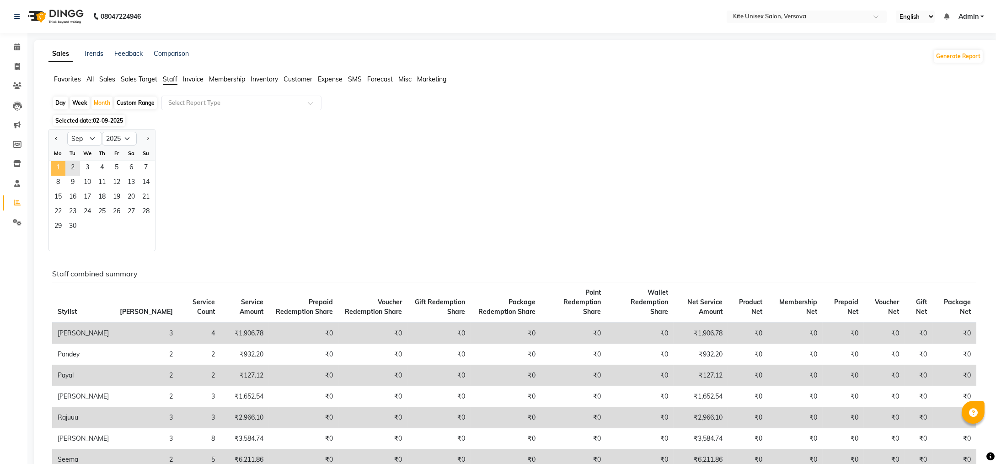
click at [60, 164] on span "1" at bounding box center [58, 168] width 15 height 15
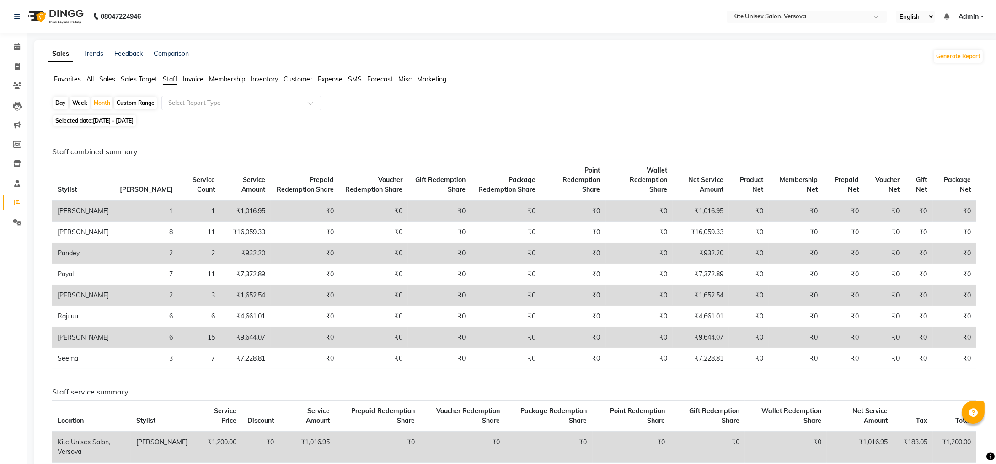
click at [172, 78] on span "Staff" at bounding box center [170, 79] width 15 height 8
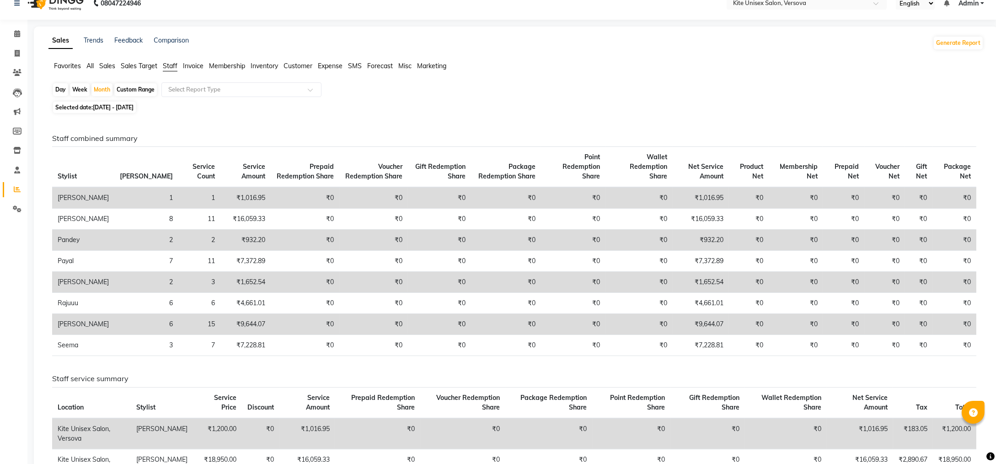
scroll to position [307, 0]
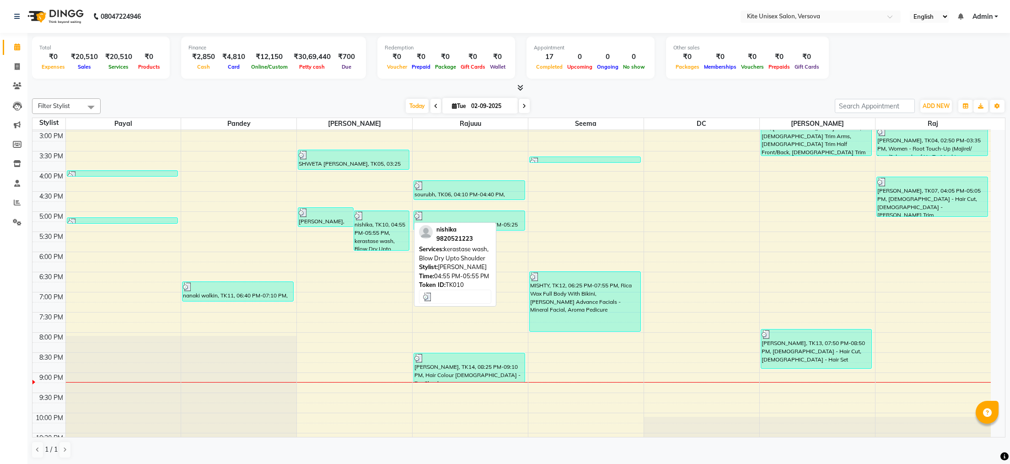
scroll to position [260, 0]
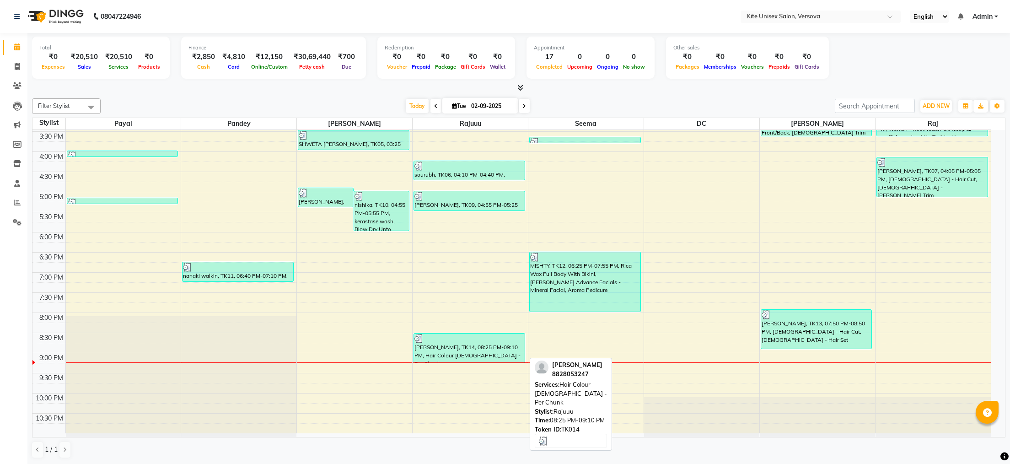
click at [445, 342] on div "[PERSON_NAME], TK14, 08:25 PM-09:10 PM, Hair Colour [DEMOGRAPHIC_DATA] - Per Ch…" at bounding box center [469, 347] width 111 height 29
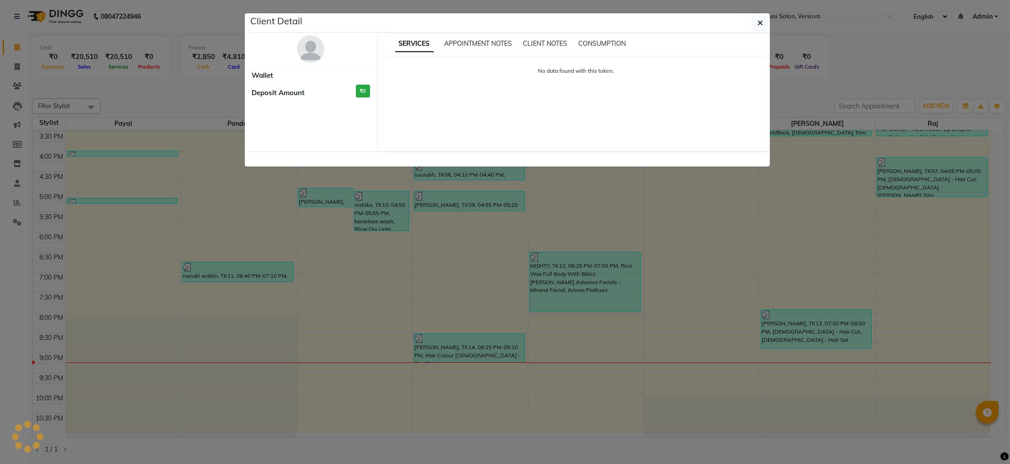
select select "3"
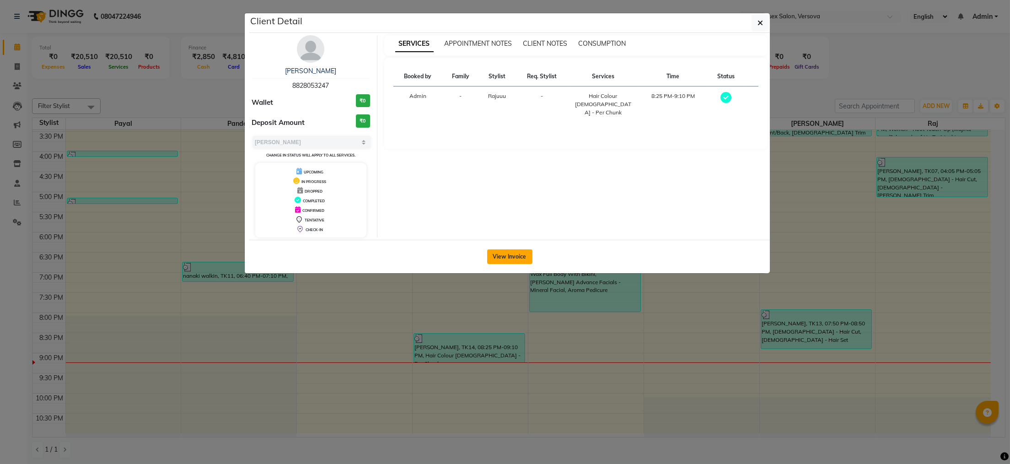
click at [496, 258] on button "View Invoice" at bounding box center [509, 256] width 45 height 15
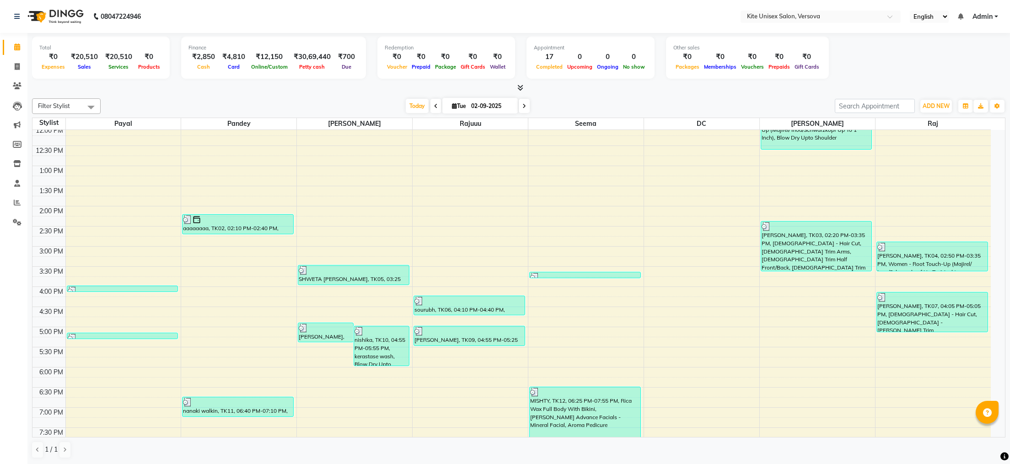
scroll to position [260, 0]
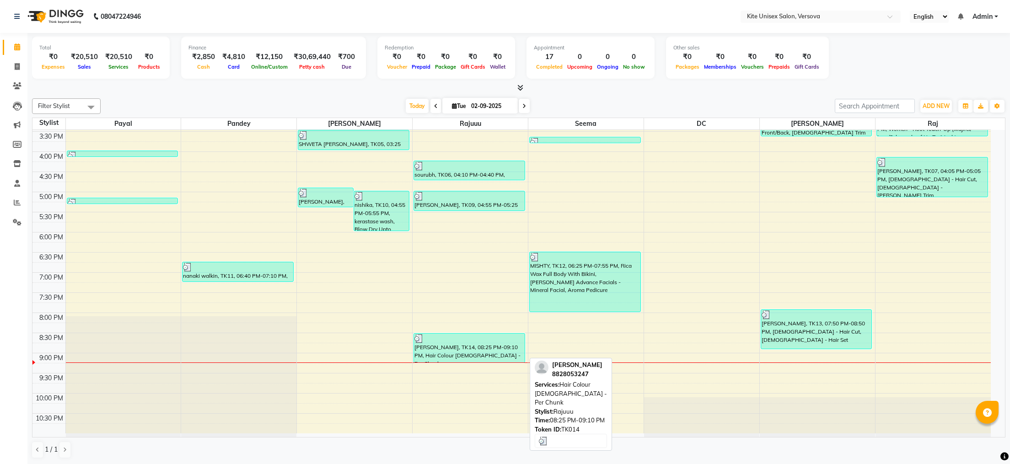
click at [458, 347] on div "[PERSON_NAME], TK14, 08:25 PM-09:10 PM, Hair Colour [DEMOGRAPHIC_DATA] - Per Ch…" at bounding box center [469, 347] width 111 height 29
select select "3"
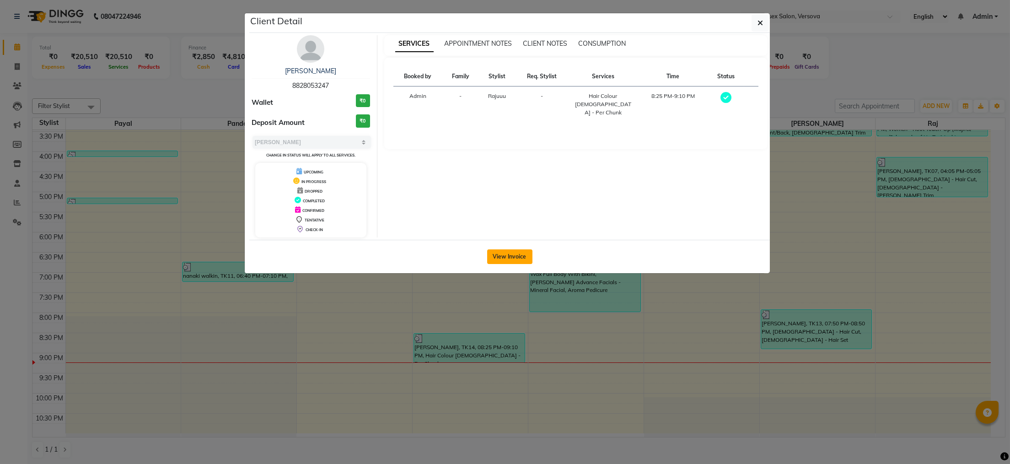
click at [512, 264] on button "View Invoice" at bounding box center [509, 256] width 45 height 15
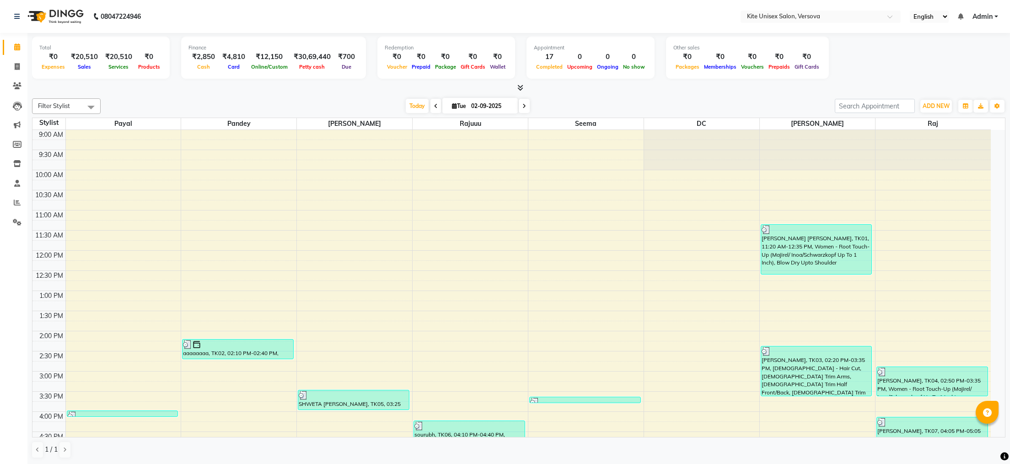
drag, startPoint x: 214, startPoint y: 60, endPoint x: 347, endPoint y: 156, distance: 163.8
click at [347, 156] on td at bounding box center [527, 155] width 925 height 10
click at [15, 65] on icon at bounding box center [17, 66] width 5 height 7
select select "6093"
select select "service"
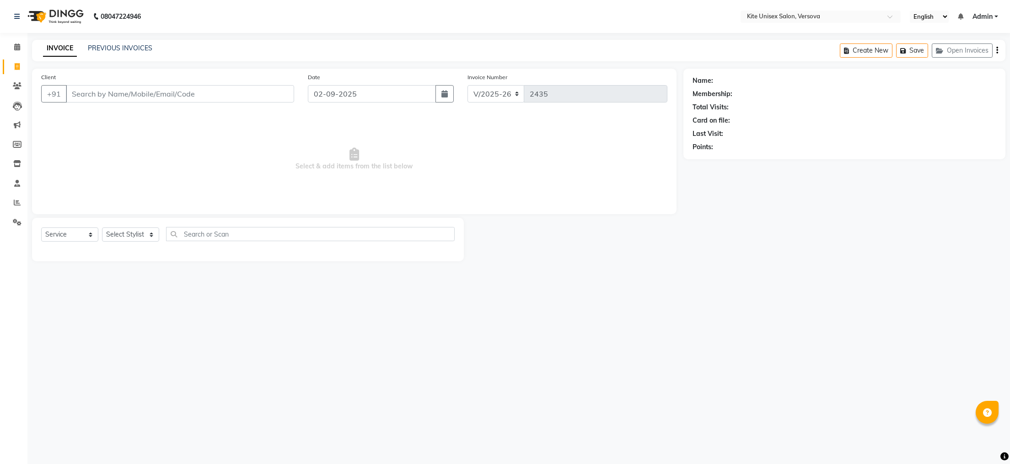
click at [79, 94] on input "Client" at bounding box center [180, 93] width 228 height 17
click at [70, 91] on input "Client" at bounding box center [180, 93] width 228 height 17
type input "a"
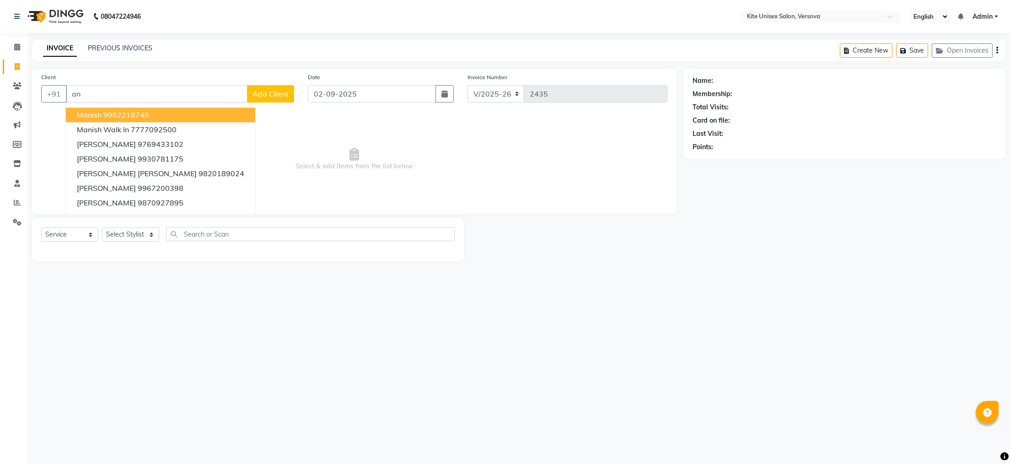
type input "a"
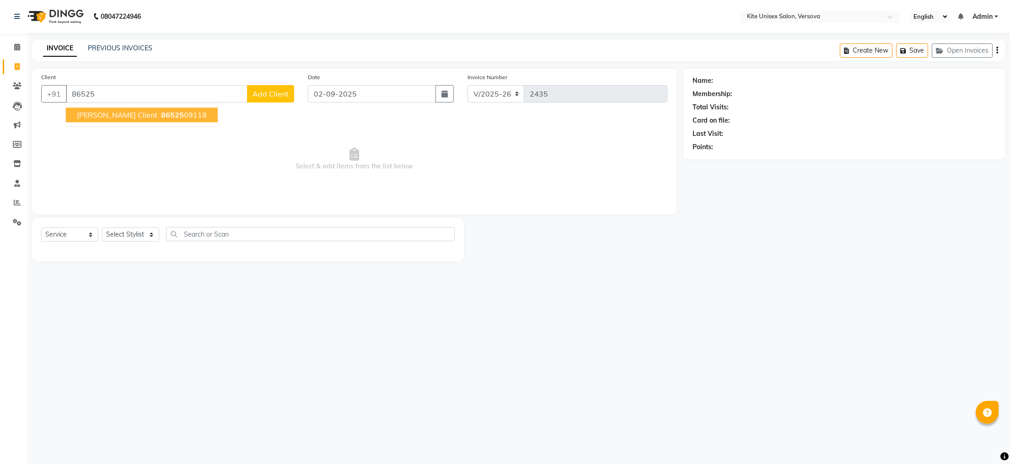
click at [161, 112] on span "86525" at bounding box center [172, 114] width 23 height 9
type input "8652509118"
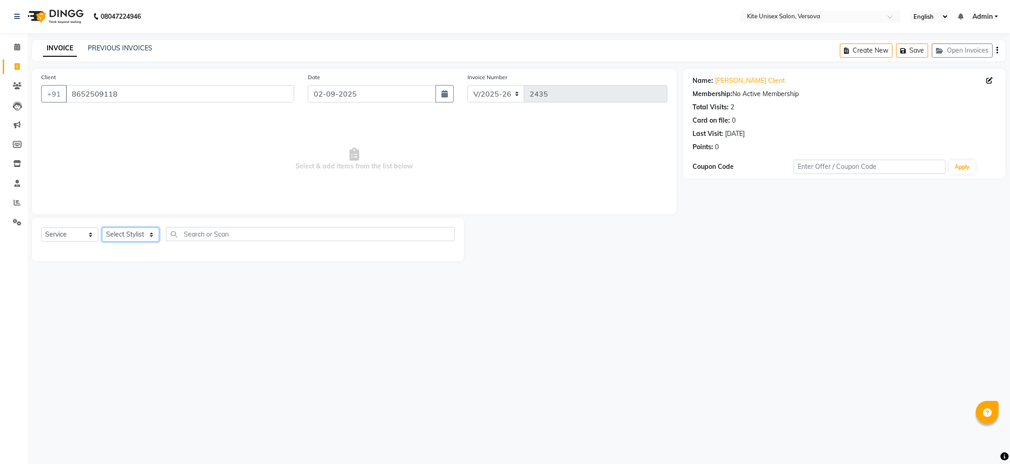
click at [148, 235] on select "Select Stylist [PERSON_NAME] DC [PERSON_NAME] [PERSON_NAME] Rajuuu [PERSON_NAME]" at bounding box center [130, 234] width 57 height 14
select select "88898"
click at [102, 228] on select "Select Stylist [PERSON_NAME] DC [PERSON_NAME] [PERSON_NAME] Rajuuu [PERSON_NAME]" at bounding box center [130, 234] width 57 height 14
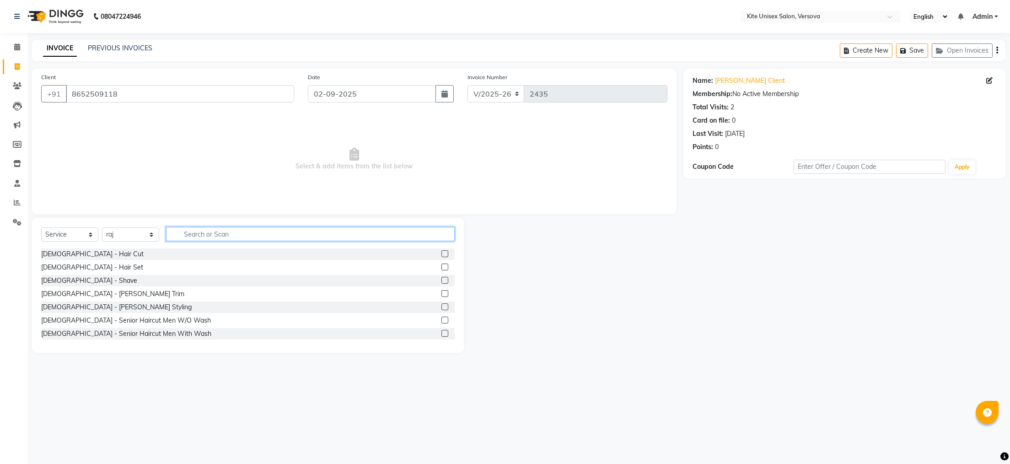
click at [180, 233] on input "text" at bounding box center [310, 234] width 289 height 14
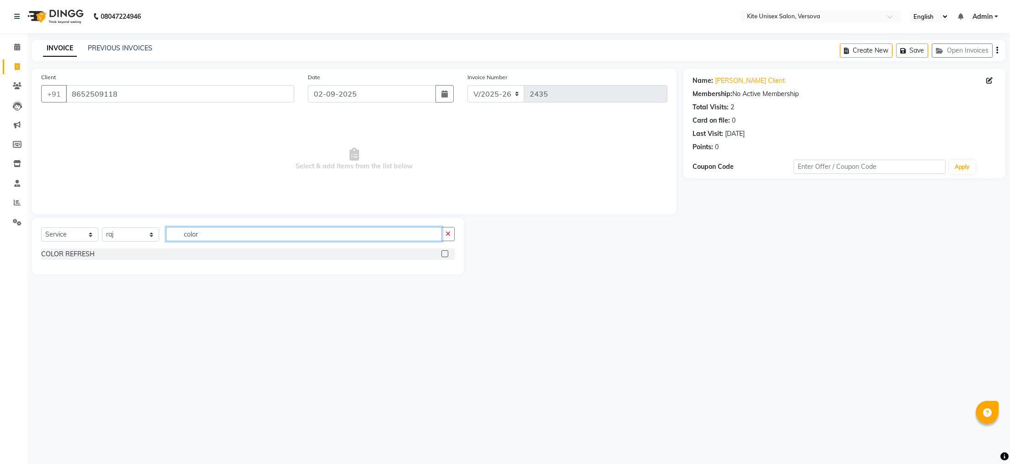
type input "color"
click at [442, 253] on label at bounding box center [444, 253] width 7 height 7
click at [442, 253] on input "checkbox" at bounding box center [444, 254] width 6 height 6
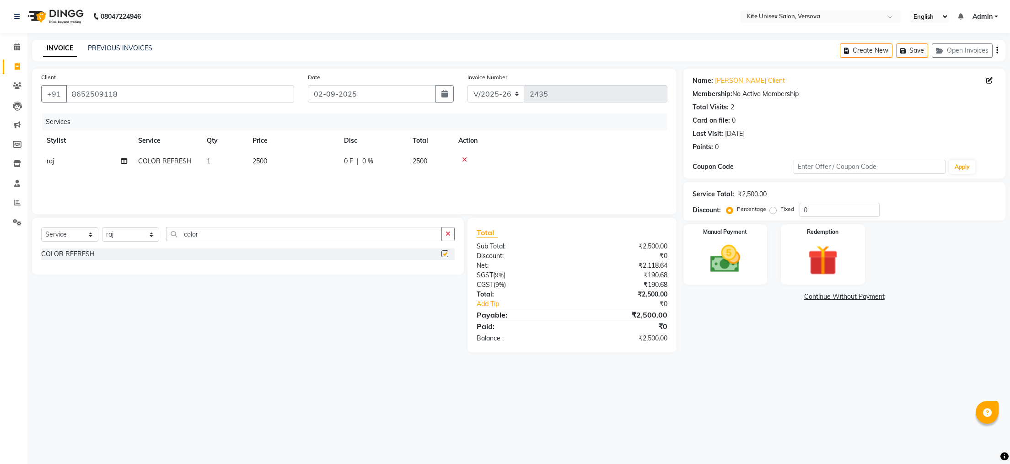
checkbox input "false"
click at [434, 159] on td "2500" at bounding box center [430, 161] width 46 height 21
select select "88898"
click at [360, 165] on input "2500" at bounding box center [336, 163] width 81 height 14
type input "2"
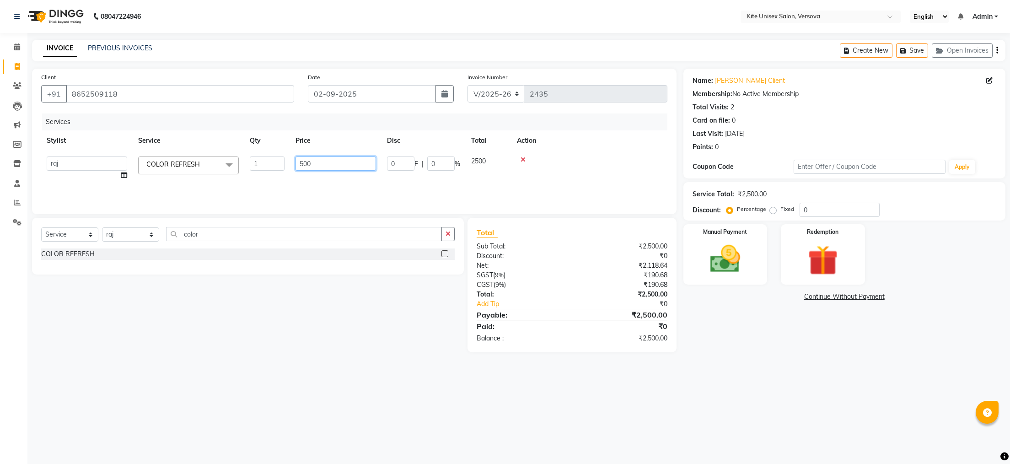
type input "5000"
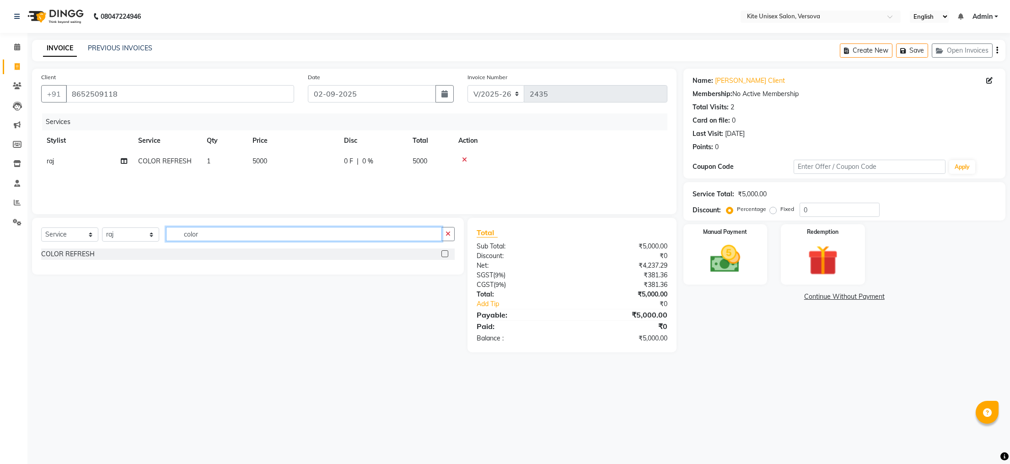
click at [231, 232] on input "color" at bounding box center [304, 234] width 276 height 14
type input "c"
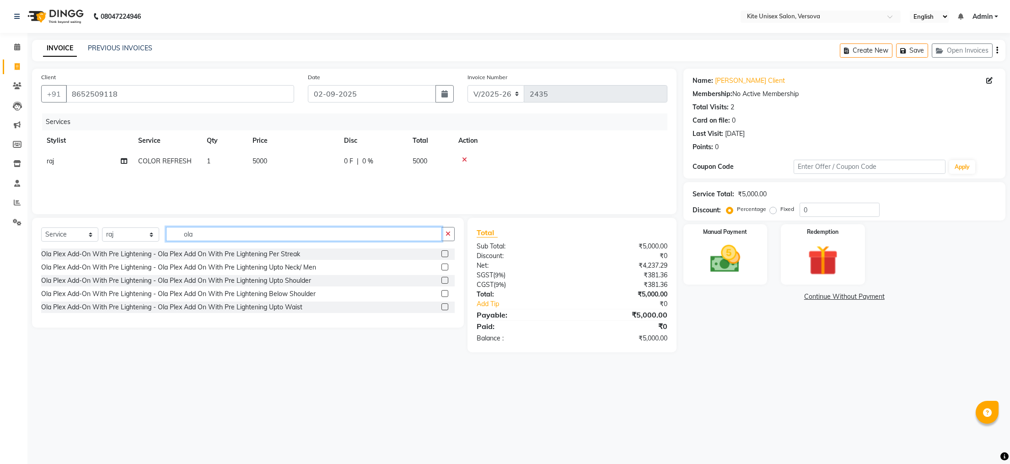
type input "ola"
click at [442, 253] on label at bounding box center [444, 253] width 7 height 7
click at [442, 253] on input "checkbox" at bounding box center [444, 254] width 6 height 6
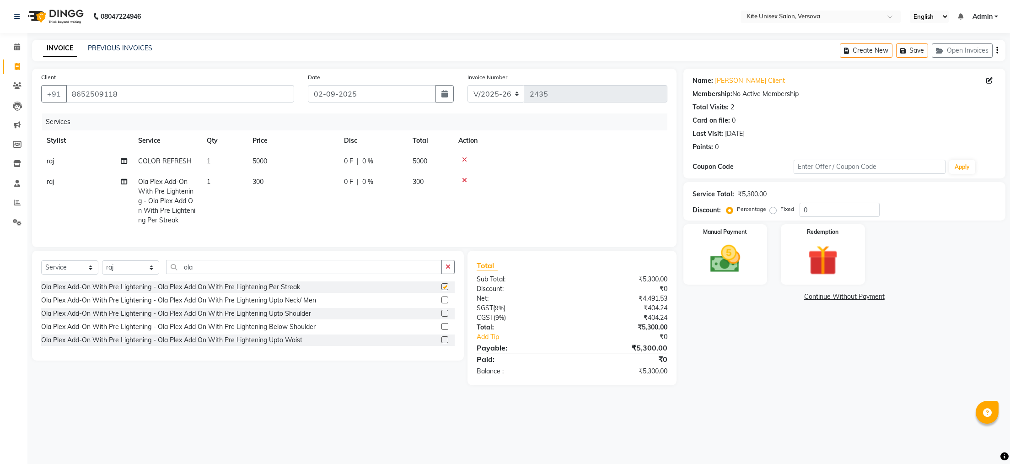
checkbox input "false"
click at [463, 177] on icon at bounding box center [464, 180] width 5 height 6
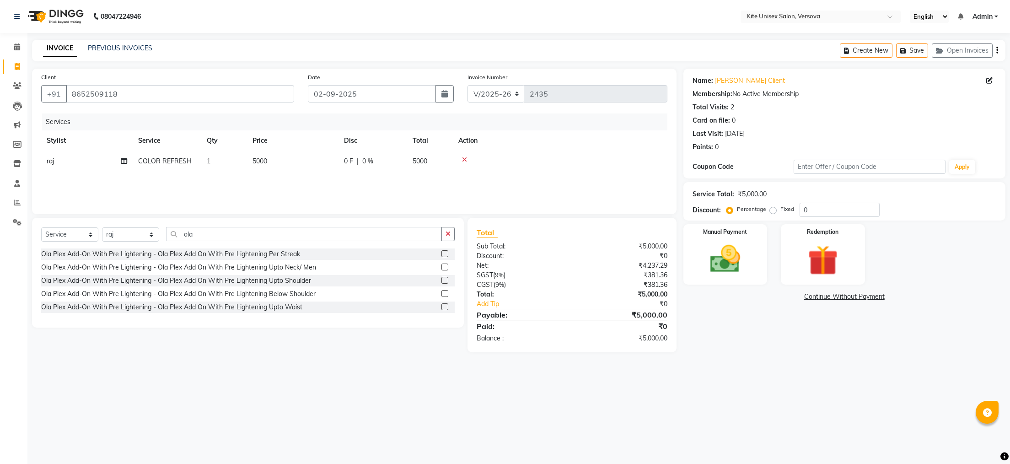
click at [443, 306] on label at bounding box center [444, 306] width 7 height 7
click at [443, 306] on input "checkbox" at bounding box center [444, 307] width 6 height 6
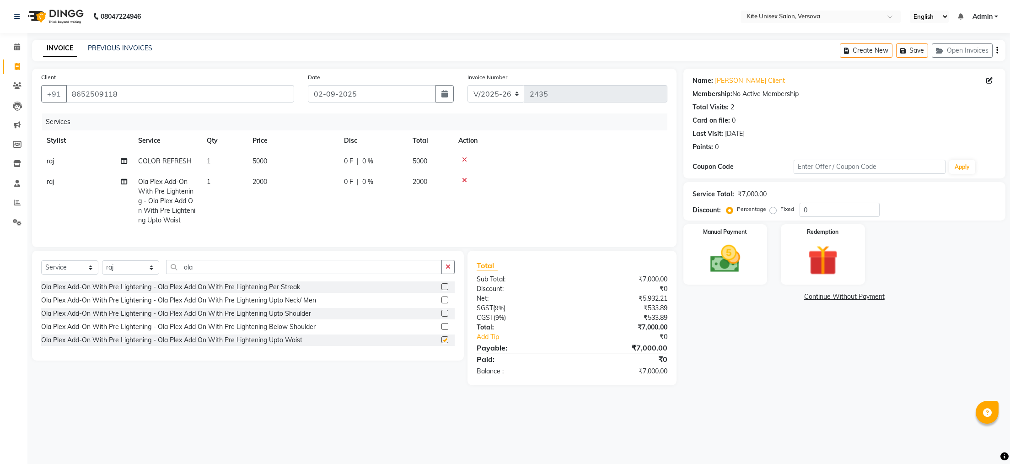
checkbox input "false"
click at [433, 179] on td "2000" at bounding box center [430, 201] width 46 height 59
select select "88898"
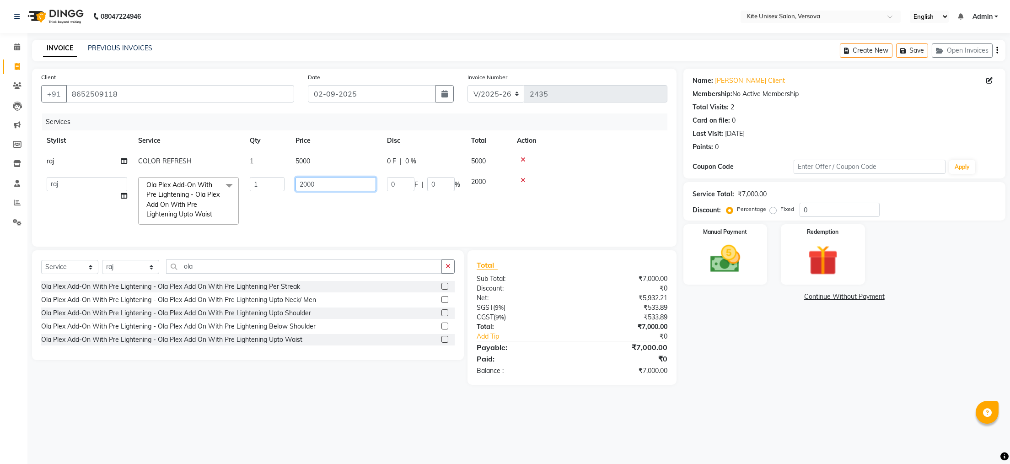
click at [360, 183] on input "2000" at bounding box center [336, 184] width 81 height 14
type input "2"
type input "2500"
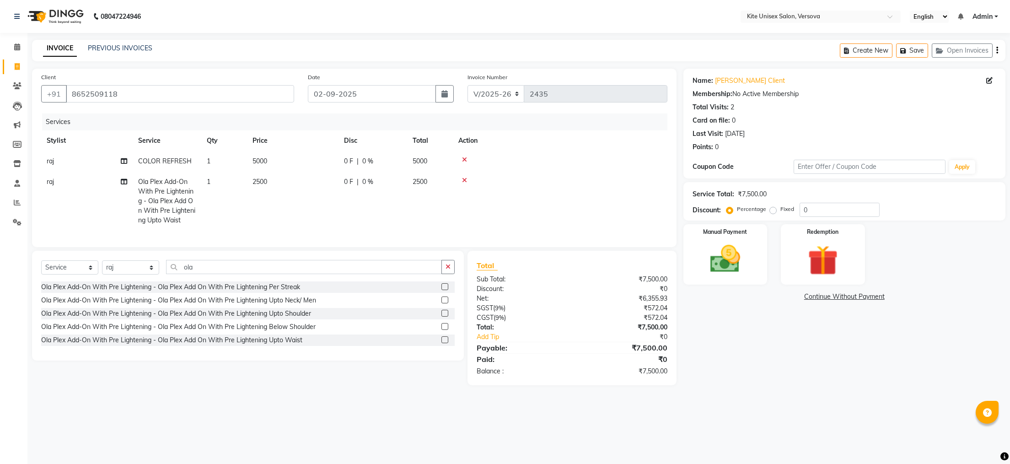
click at [398, 428] on div "08047224946 Select Location × Kite Unisex Salon, Versova English ENGLISH Españo…" at bounding box center [505, 232] width 1010 height 464
click at [149, 274] on select "Select Stylist [PERSON_NAME] DC [PERSON_NAME] [PERSON_NAME] Rajuuu [PERSON_NAME]" at bounding box center [130, 267] width 57 height 14
select select "51986"
click at [102, 274] on select "Select Stylist [PERSON_NAME] DC [PERSON_NAME] [PERSON_NAME] Rajuuu [PERSON_NAME]" at bounding box center [130, 267] width 57 height 14
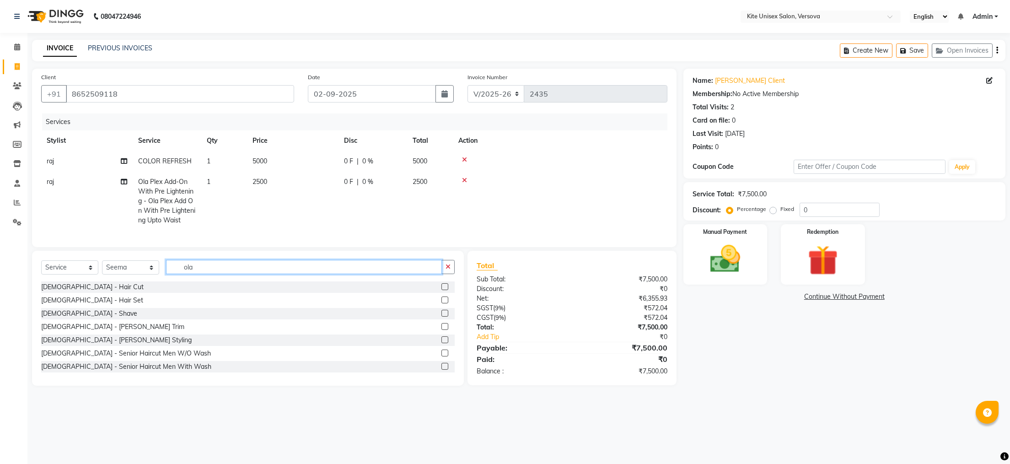
click at [199, 274] on input "ola" at bounding box center [304, 267] width 276 height 14
type input "o"
type input "thr"
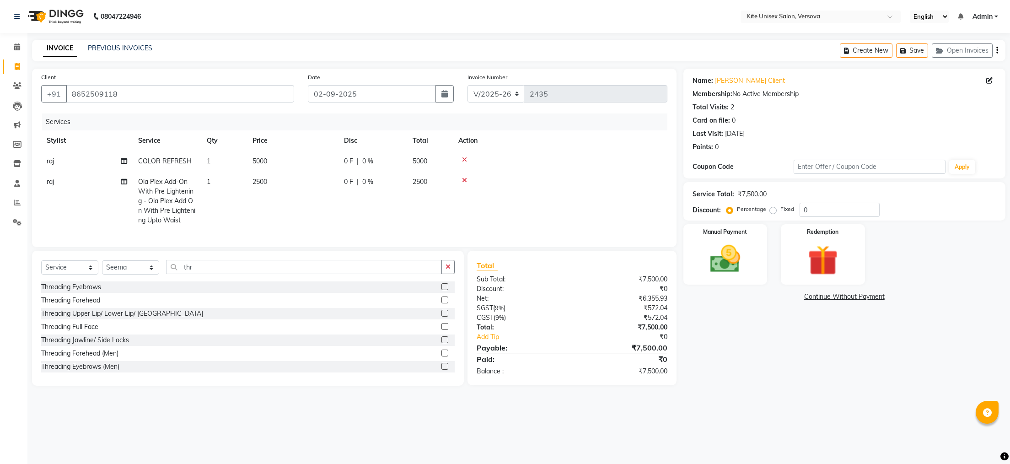
click at [441, 290] on label at bounding box center [444, 286] width 7 height 7
click at [441, 290] on input "checkbox" at bounding box center [444, 287] width 6 height 6
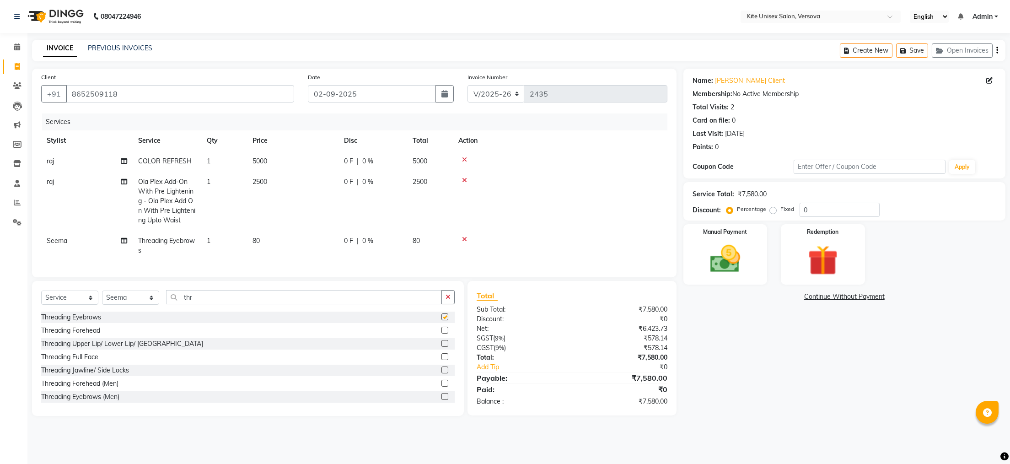
checkbox input "false"
click at [418, 239] on span "80" at bounding box center [416, 241] width 7 height 8
select select "51986"
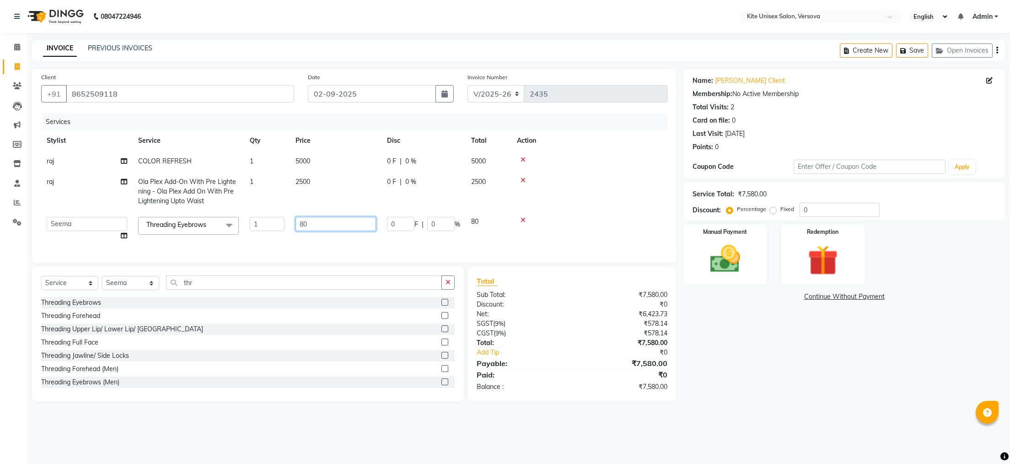
click at [356, 224] on input "80" at bounding box center [336, 224] width 81 height 14
type input "8"
type input "200"
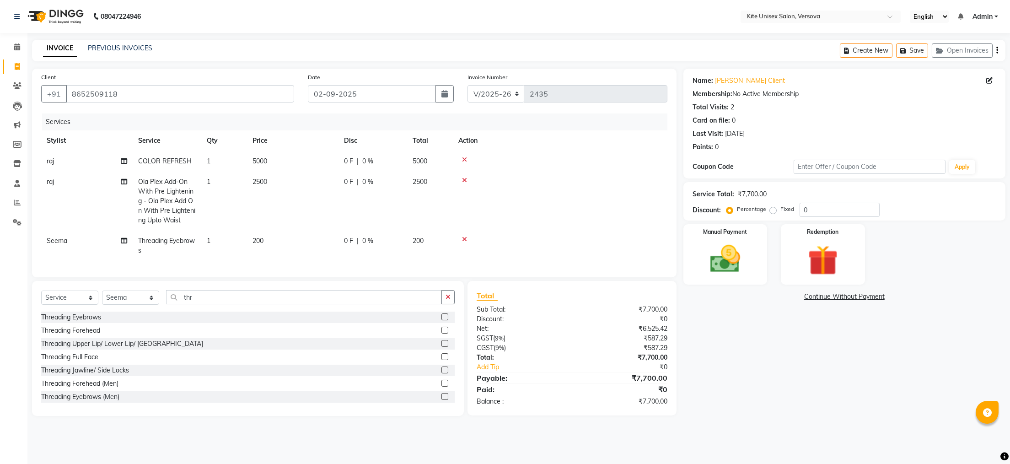
click at [477, 419] on main "INVOICE PREVIOUS INVOICES Create New Save Open Invoices Client [PHONE_NUMBER] D…" at bounding box center [518, 235] width 983 height 390
click at [733, 264] on img at bounding box center [724, 259] width 51 height 36
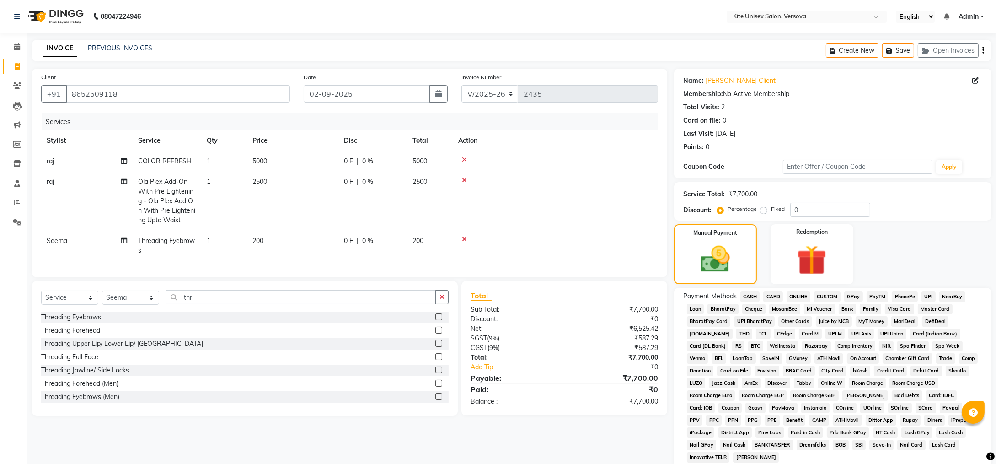
click at [853, 296] on span "GPay" at bounding box center [853, 296] width 19 height 11
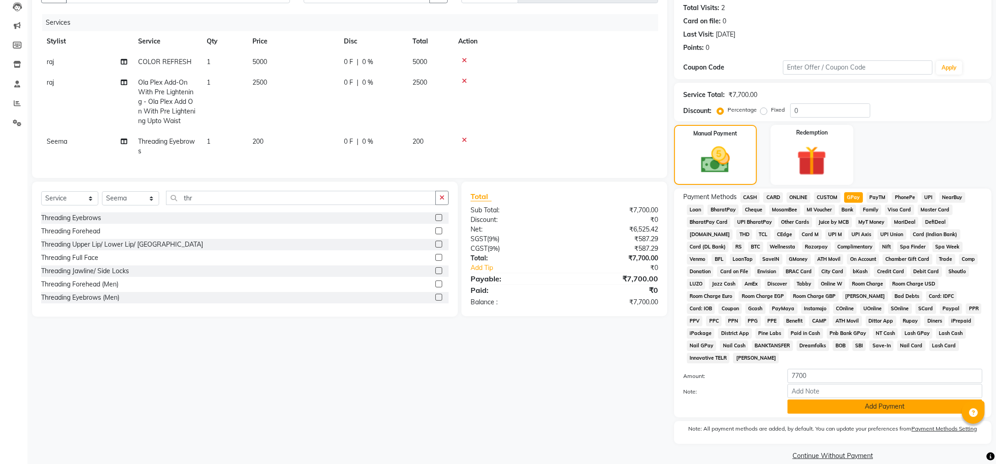
click at [800, 399] on button "Add Payment" at bounding box center [885, 406] width 195 height 14
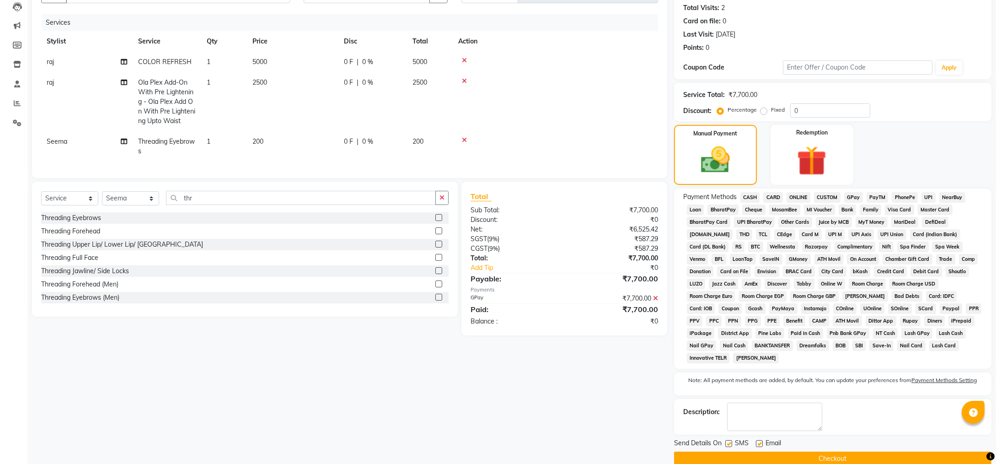
scroll to position [102, 0]
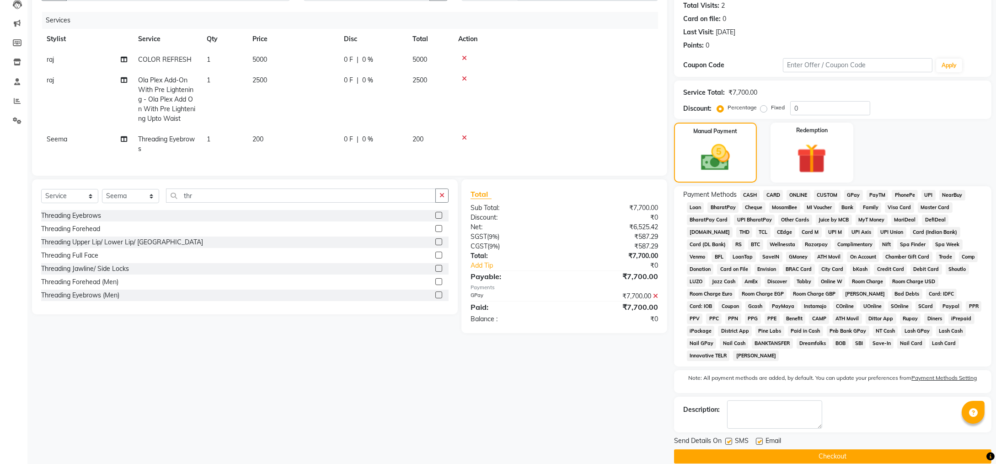
click at [731, 449] on button "Checkout" at bounding box center [832, 456] width 317 height 14
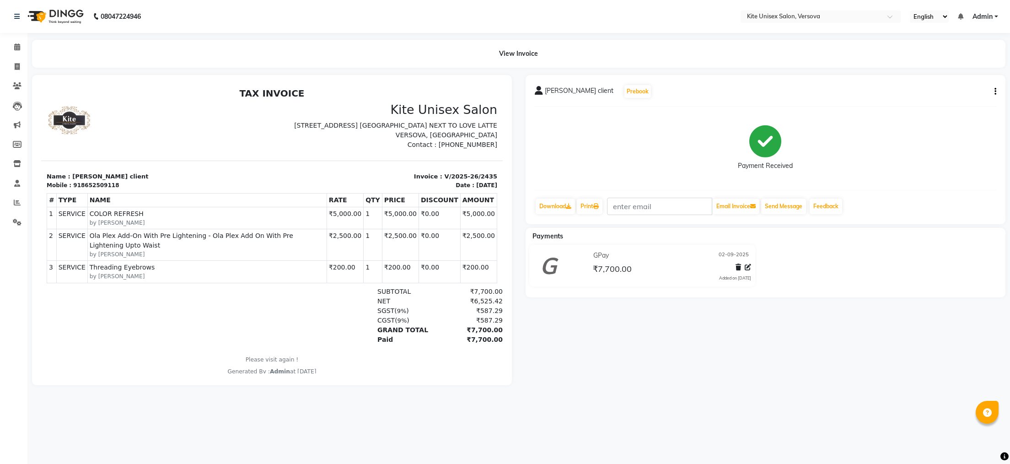
select select "service"
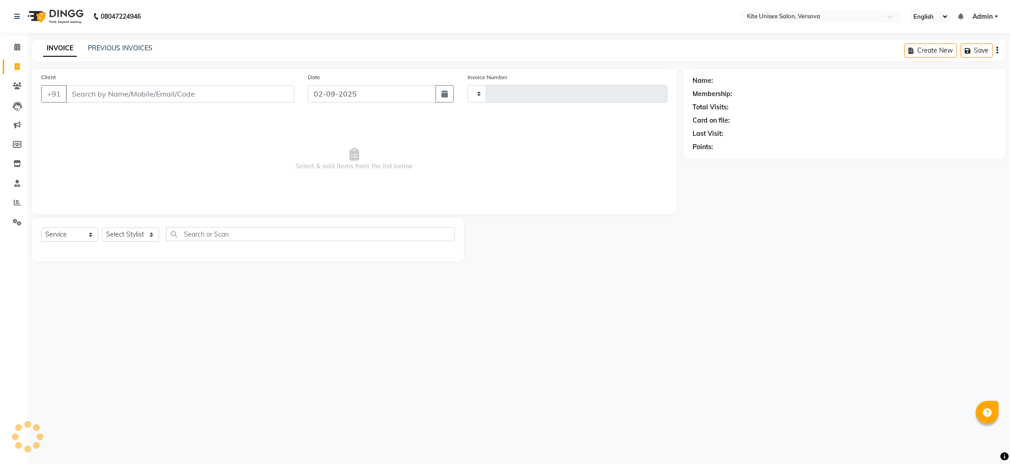
type input "2436"
select select "6093"
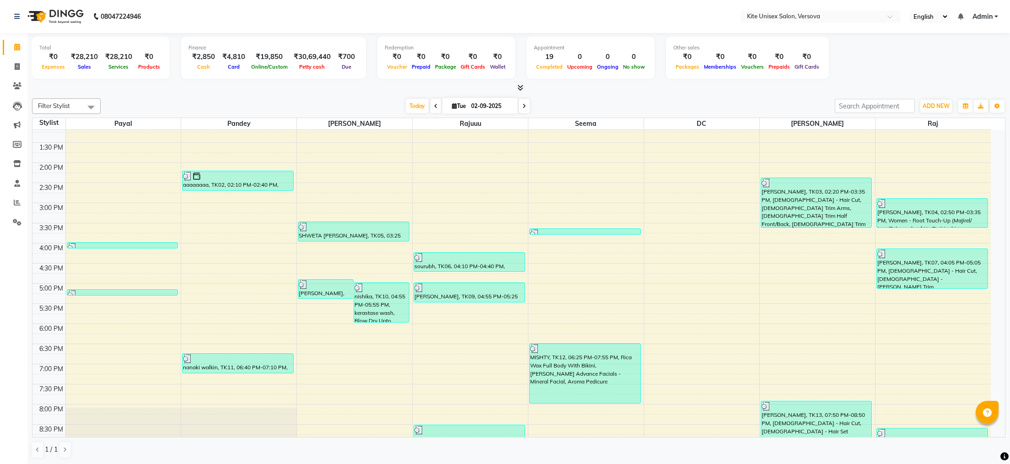
scroll to position [260, 0]
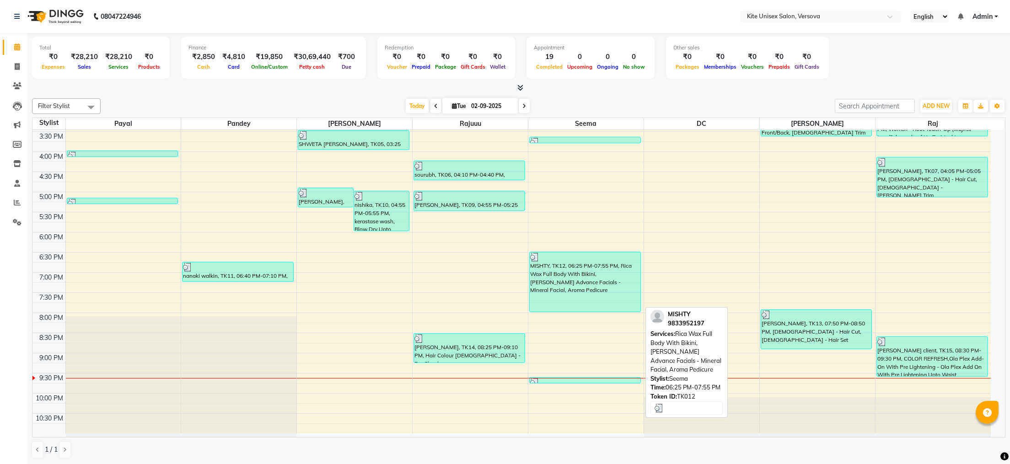
click at [557, 277] on div "MISHTY, TK12, 06:25 PM-07:55 PM, Rica Wax Full Body With Bikini,[PERSON_NAME] A…" at bounding box center [585, 281] width 111 height 59
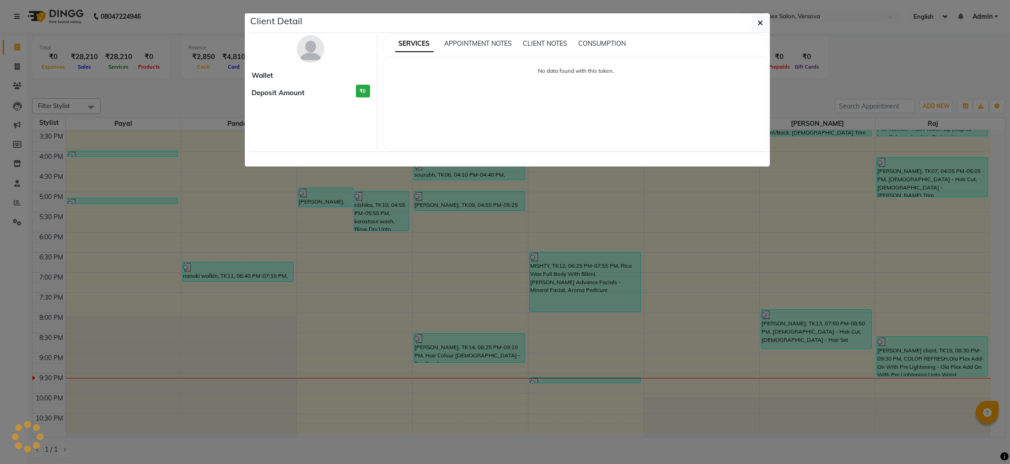
select select "3"
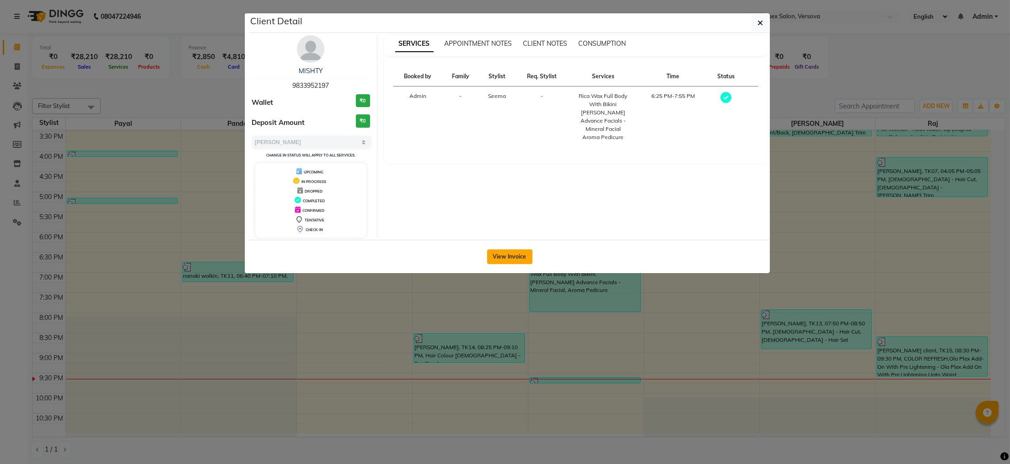
click at [515, 259] on button "View Invoice" at bounding box center [509, 256] width 45 height 15
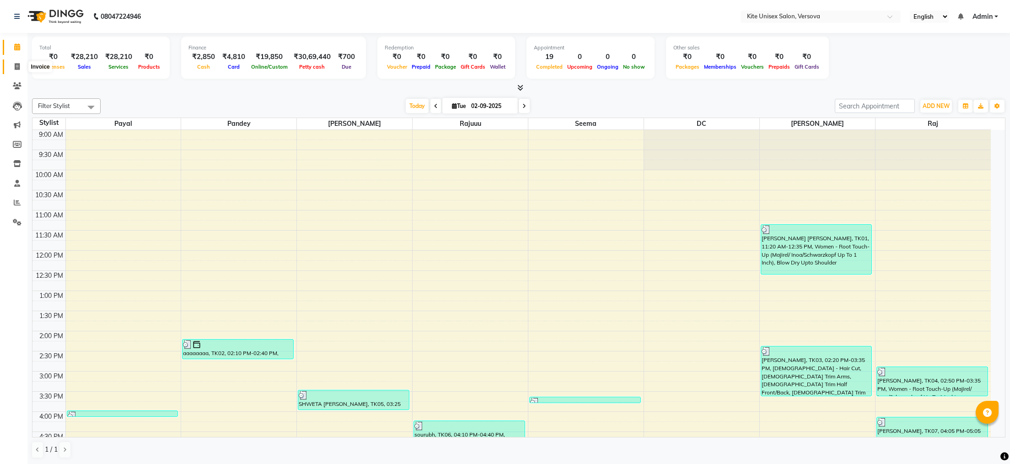
click at [19, 65] on icon at bounding box center [17, 66] width 5 height 7
select select "6093"
select select "service"
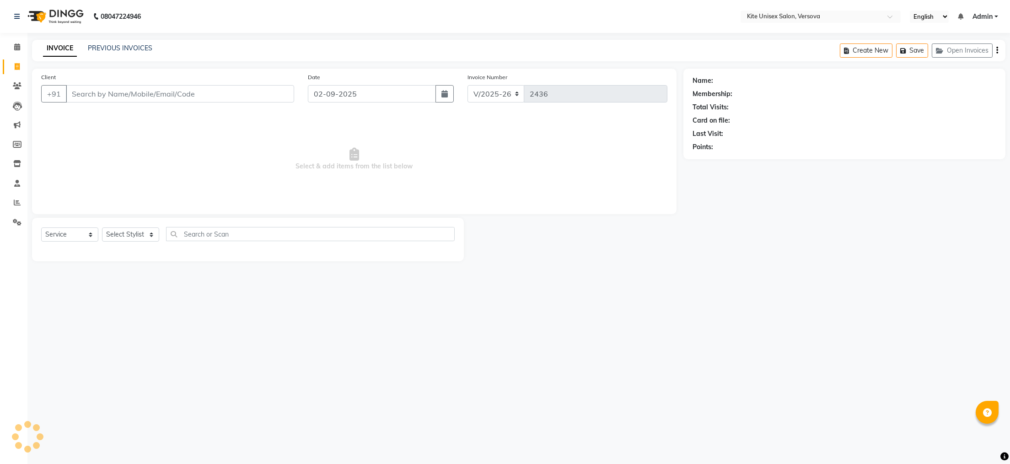
click at [72, 93] on input "Client" at bounding box center [180, 93] width 228 height 17
type input "8587034858"
click at [261, 95] on span "Add Client" at bounding box center [271, 93] width 36 height 9
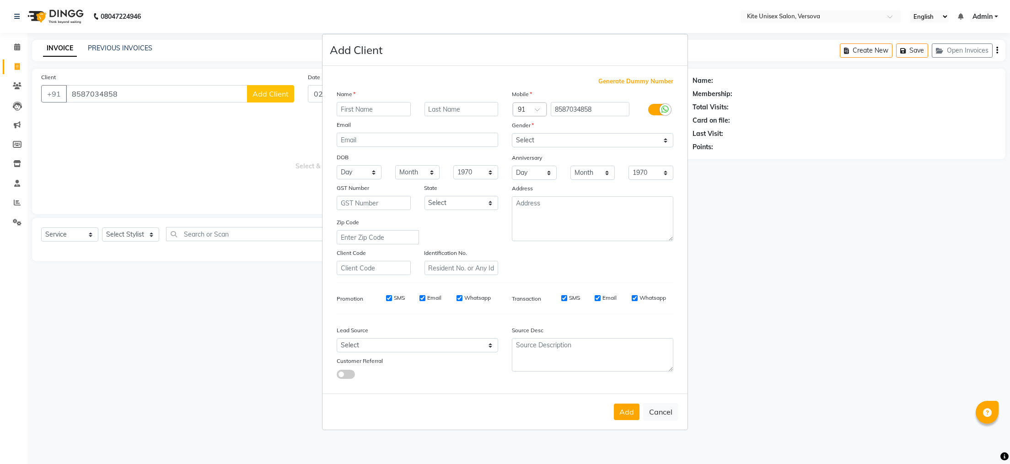
click at [350, 109] on input "text" at bounding box center [374, 109] width 74 height 14
type input "hanu waking"
click at [661, 139] on select "Select [DEMOGRAPHIC_DATA] [DEMOGRAPHIC_DATA] Other Prefer Not To Say" at bounding box center [592, 140] width 161 height 14
select select "[DEMOGRAPHIC_DATA]"
click at [512, 133] on select "Select [DEMOGRAPHIC_DATA] [DEMOGRAPHIC_DATA] Other Prefer Not To Say" at bounding box center [592, 140] width 161 height 14
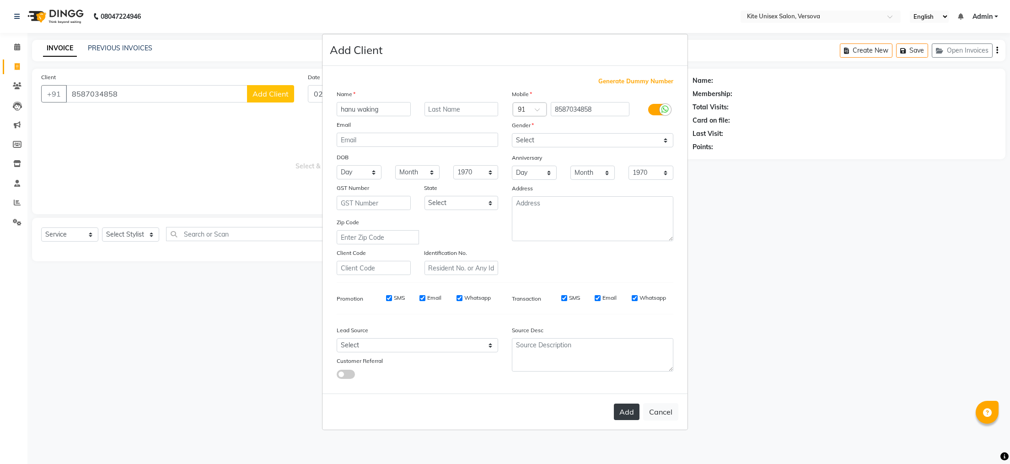
click at [623, 409] on button "Add" at bounding box center [627, 411] width 26 height 16
select select
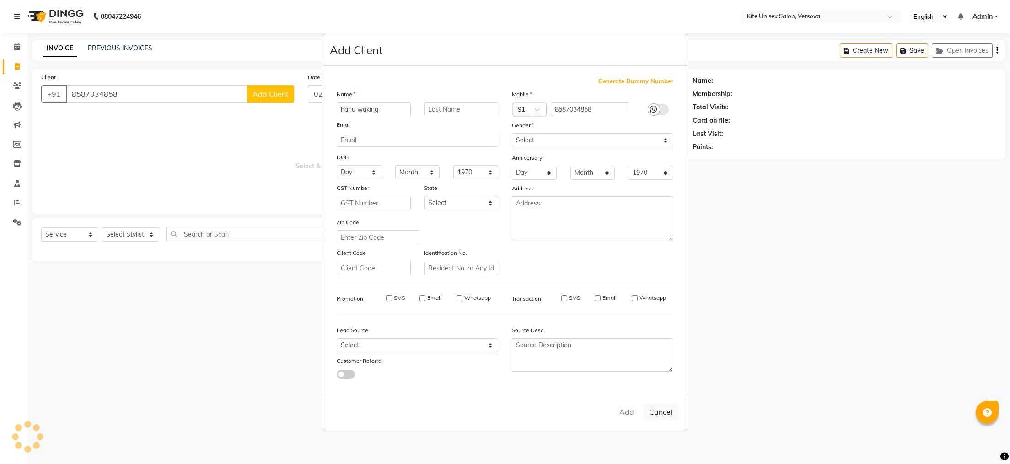
select select
checkbox input "false"
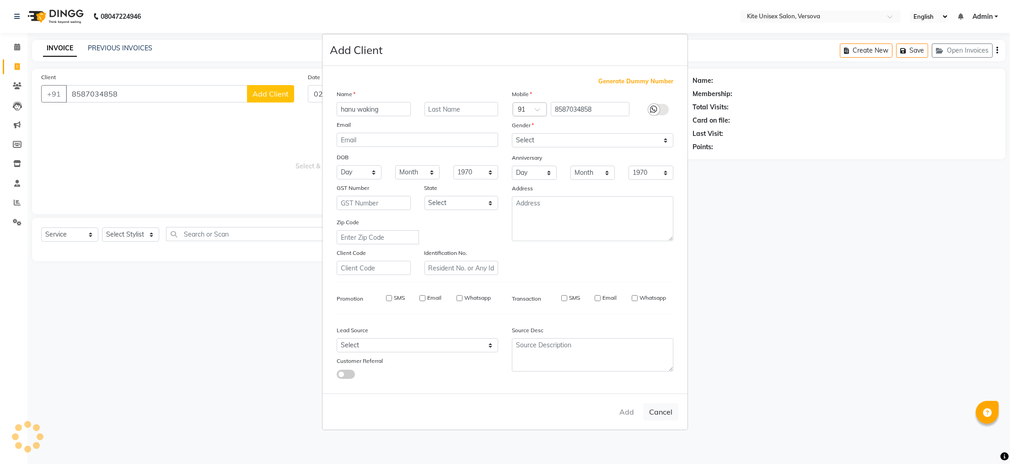
checkbox input "false"
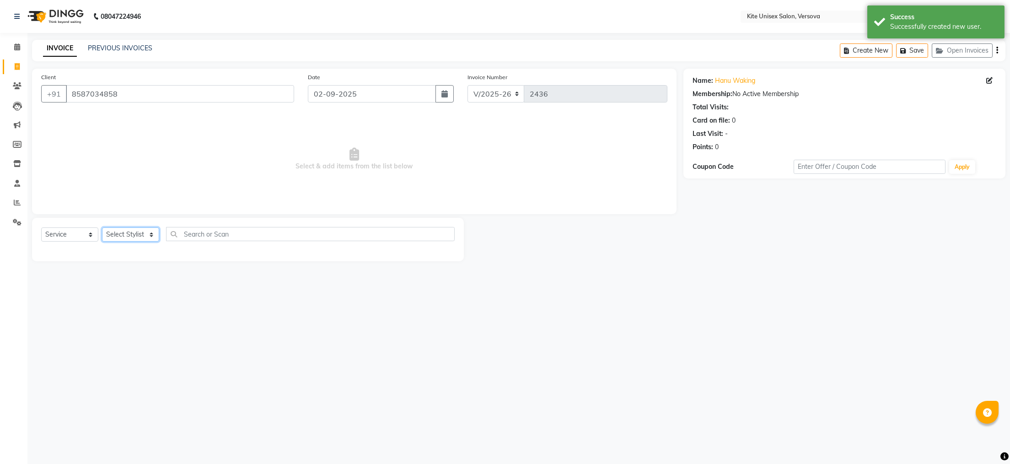
click at [152, 236] on select "Select Stylist [PERSON_NAME] DC [PERSON_NAME] [PERSON_NAME] Rajuuu [PERSON_NAME]" at bounding box center [130, 234] width 57 height 14
select select "68437"
click at [102, 228] on select "Select Stylist [PERSON_NAME] DC [PERSON_NAME] [PERSON_NAME] Rajuuu [PERSON_NAME]" at bounding box center [130, 234] width 57 height 14
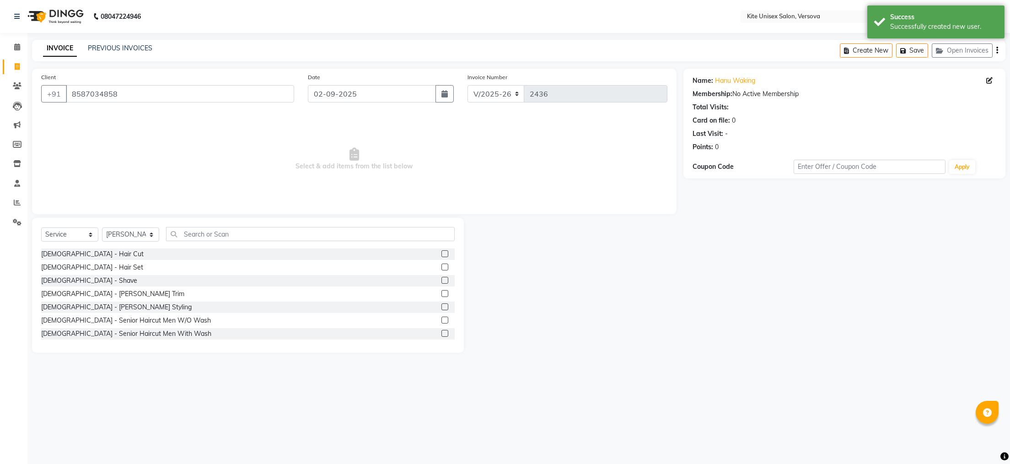
click at [441, 251] on label at bounding box center [444, 253] width 7 height 7
click at [441, 251] on input "checkbox" at bounding box center [444, 254] width 6 height 6
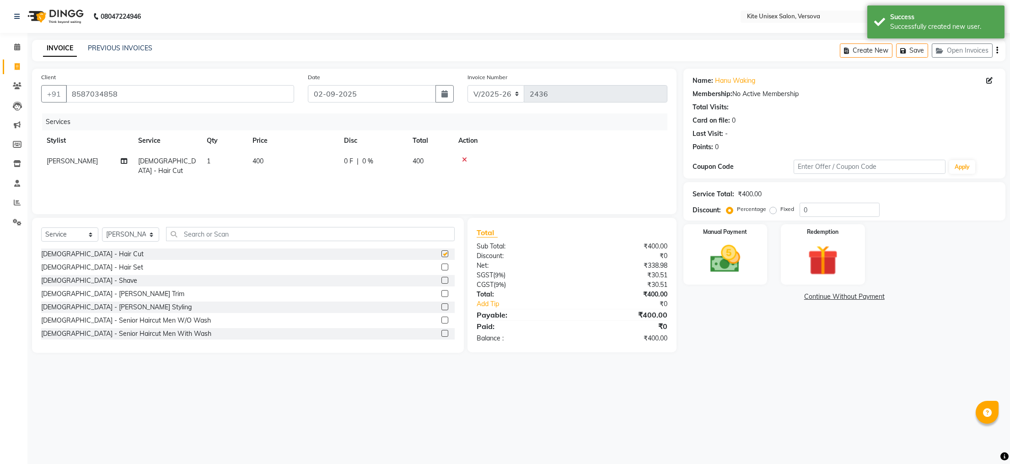
checkbox input "false"
click at [431, 158] on td "400" at bounding box center [430, 166] width 46 height 30
select select "68437"
click at [337, 161] on input "400" at bounding box center [336, 163] width 81 height 14
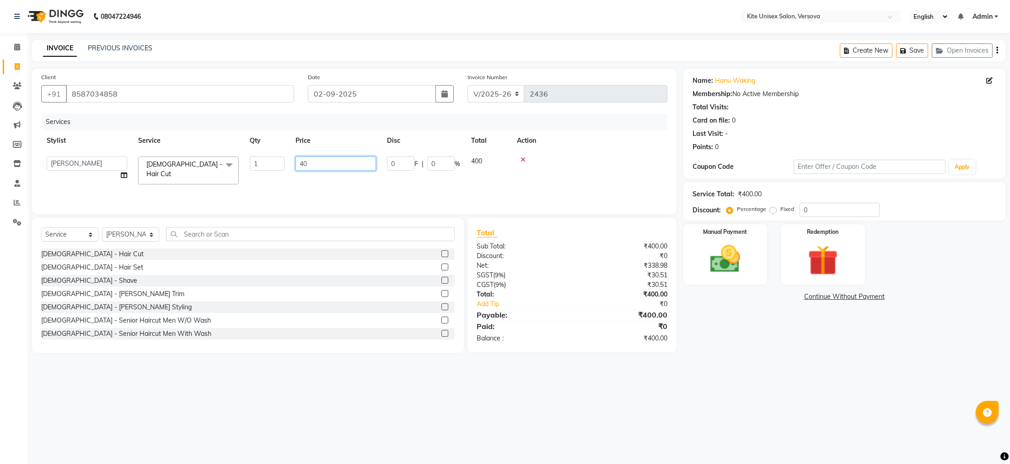
type input "4"
type input "500"
click at [441, 294] on label at bounding box center [444, 293] width 7 height 7
click at [441, 294] on input "checkbox" at bounding box center [444, 294] width 6 height 6
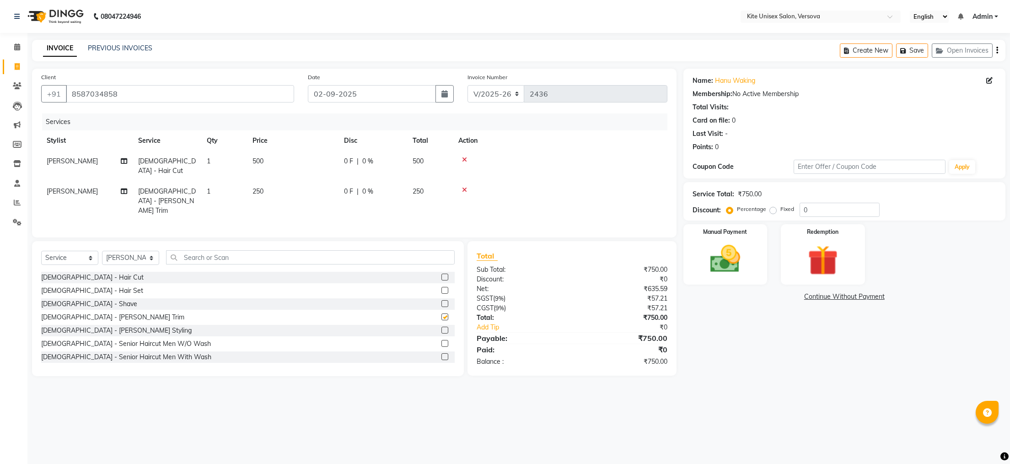
checkbox input "false"
click at [671, 401] on div "08047224946 Select Location × Kite Unisex Salon, Versova English ENGLISH Españo…" at bounding box center [505, 232] width 1010 height 464
click at [716, 259] on img at bounding box center [724, 259] width 51 height 36
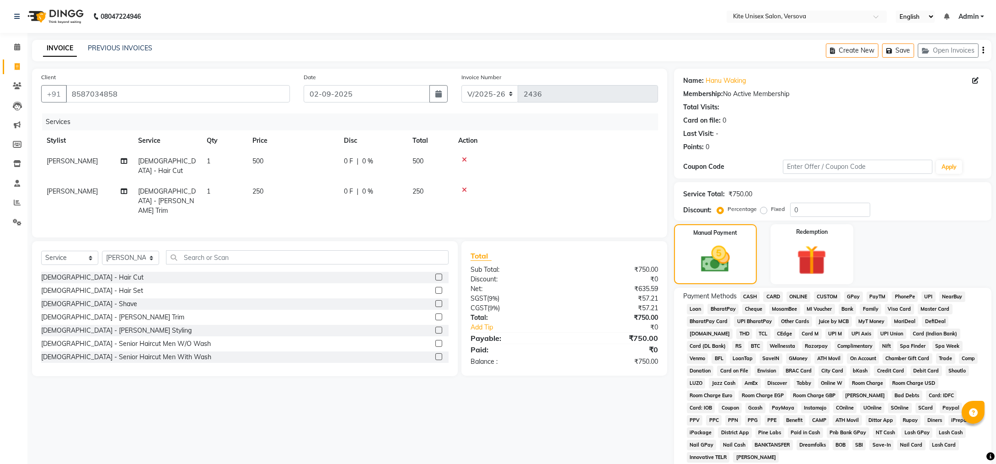
click at [852, 296] on span "GPay" at bounding box center [853, 296] width 19 height 11
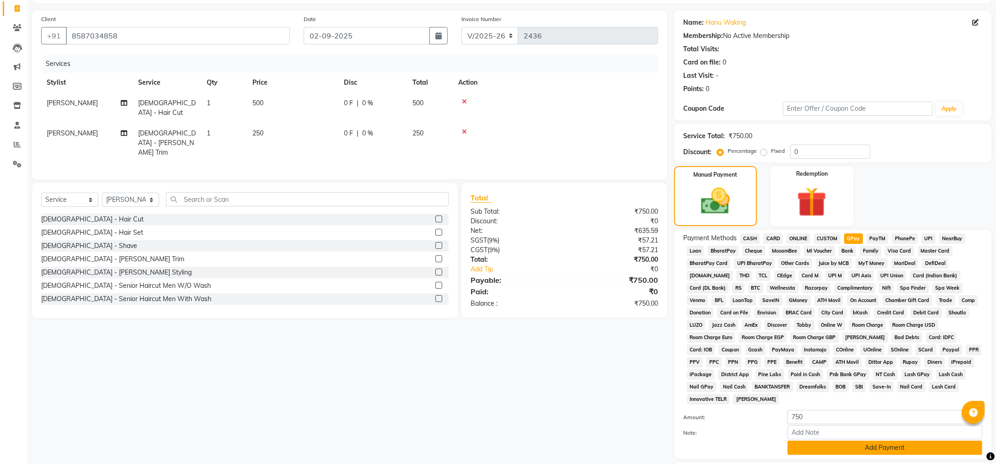
scroll to position [99, 0]
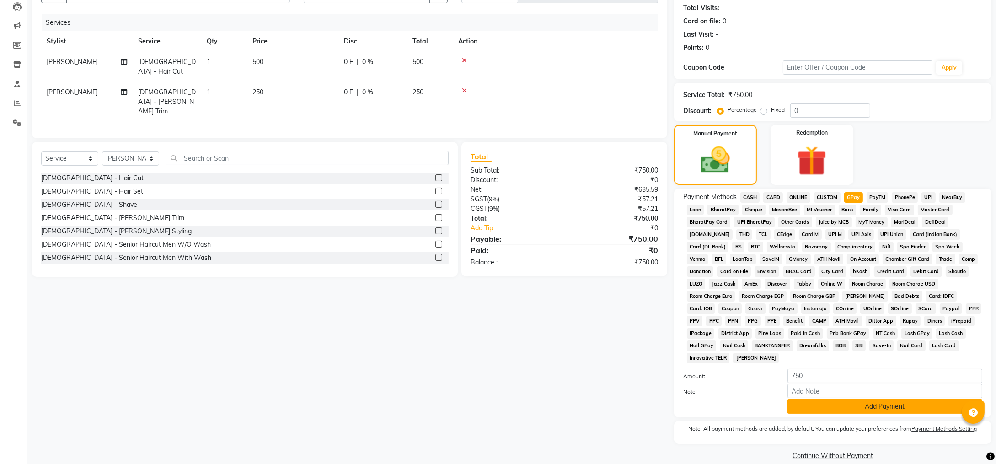
click at [801, 399] on button "Add Payment" at bounding box center [885, 406] width 195 height 14
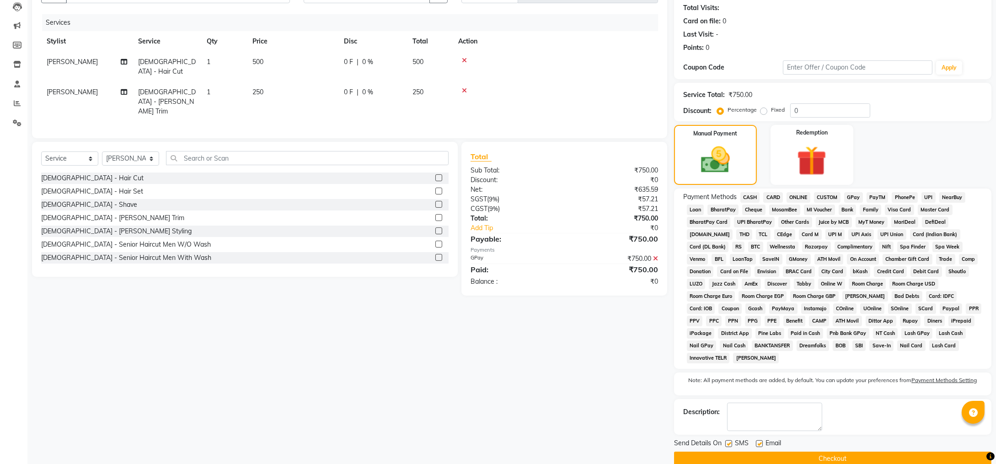
click at [782, 452] on button "Checkout" at bounding box center [832, 459] width 317 height 14
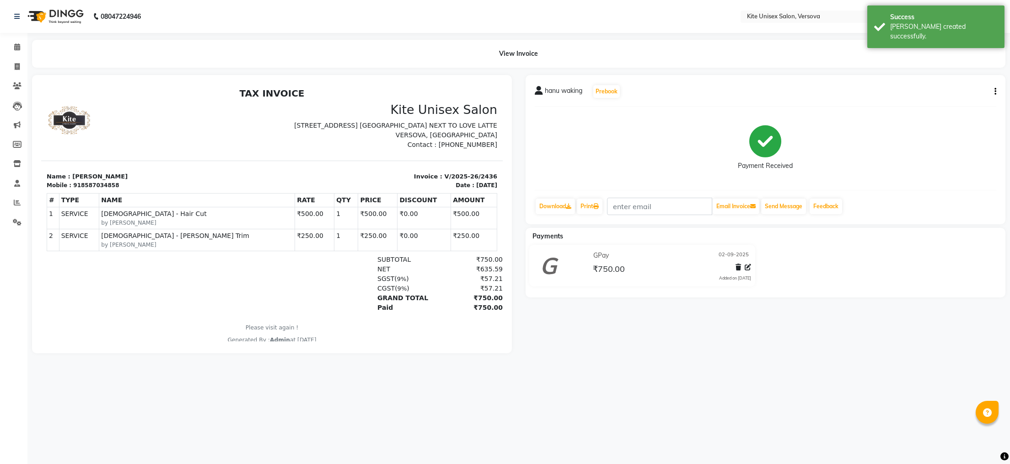
select select "6093"
select select "service"
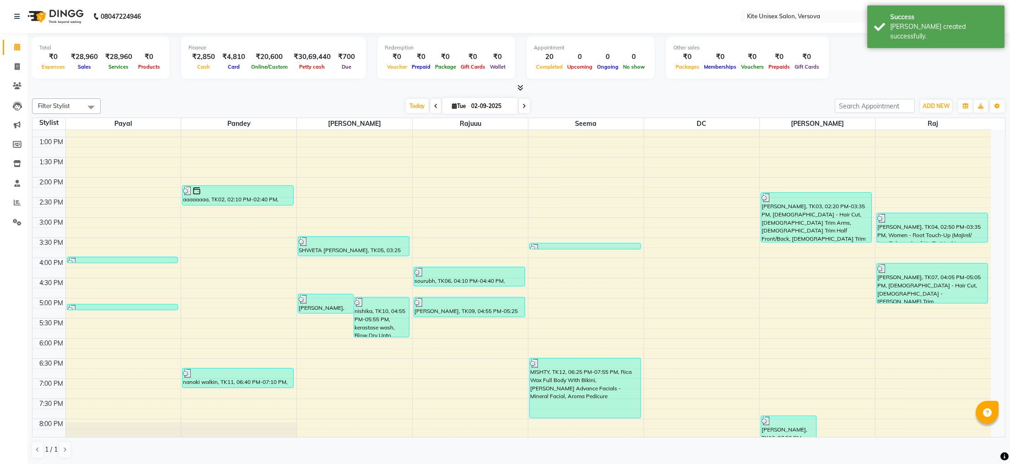
scroll to position [260, 0]
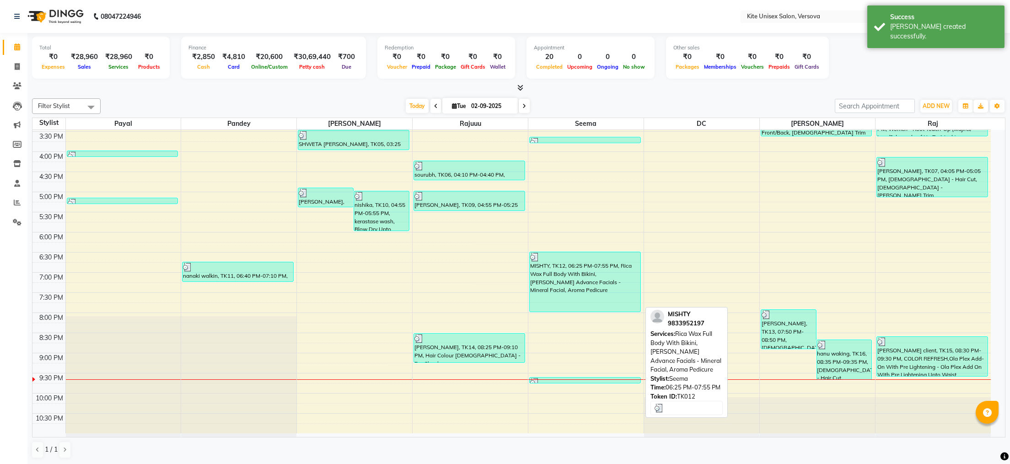
click at [560, 284] on div "MISHTY, TK12, 06:25 PM-07:55 PM, Rica Wax Full Body With Bikini,[PERSON_NAME] A…" at bounding box center [585, 281] width 111 height 59
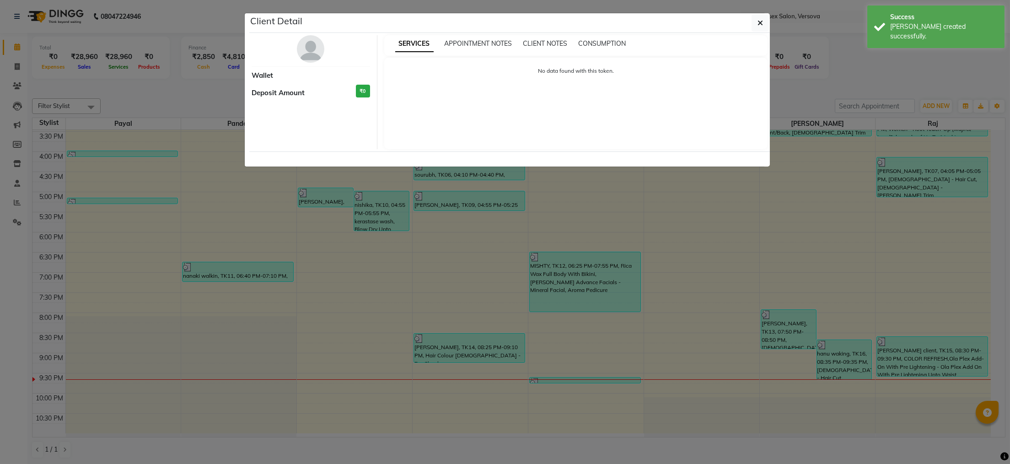
select select "3"
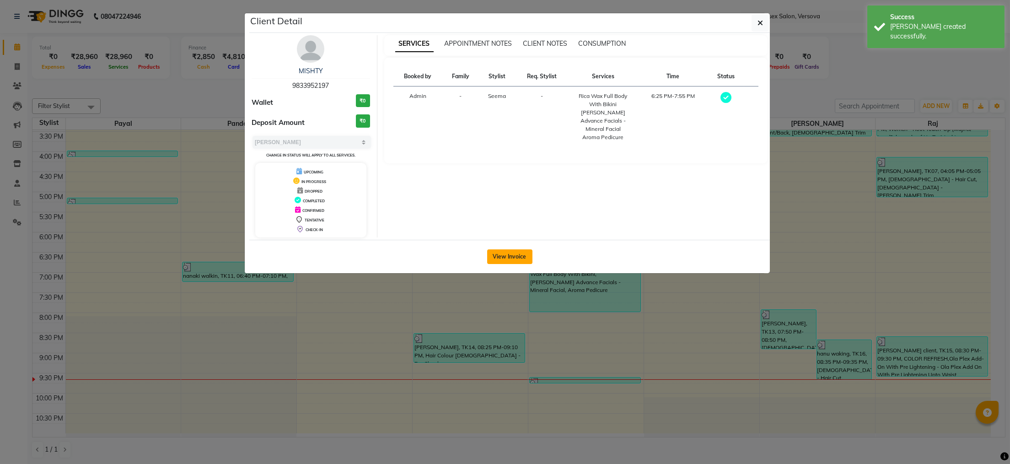
click at [509, 255] on button "View Invoice" at bounding box center [509, 256] width 45 height 15
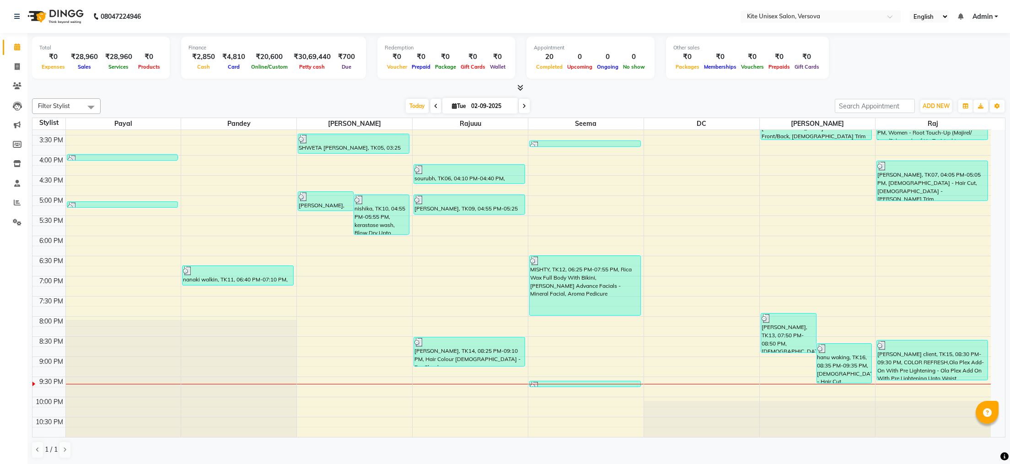
scroll to position [260, 0]
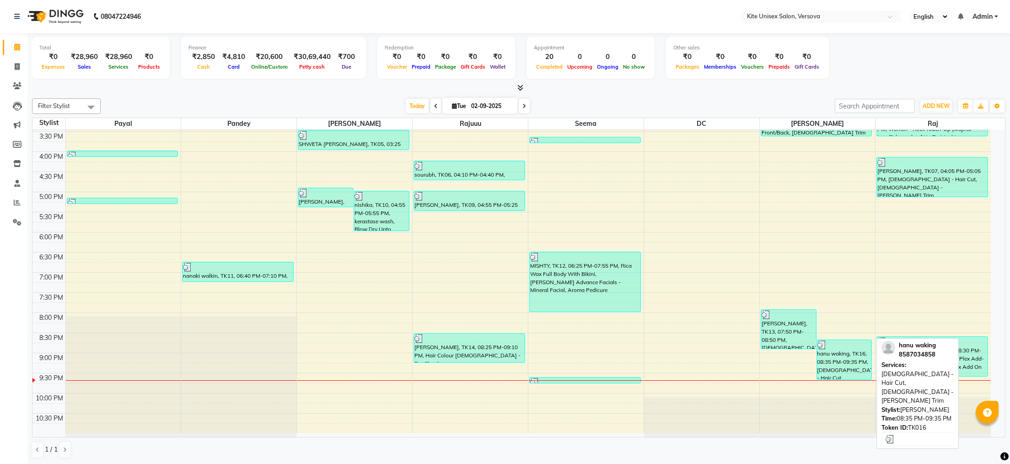
click at [832, 371] on div "hanu waking, TK16, 08:35 PM-09:35 PM, [DEMOGRAPHIC_DATA] - Hair Cut, [DEMOGRAPH…" at bounding box center [844, 359] width 55 height 39
select select "3"
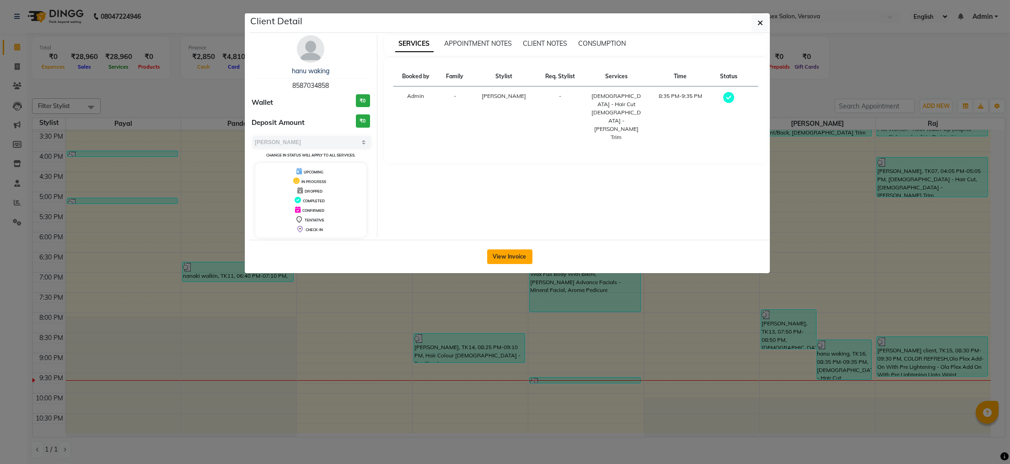
click at [517, 258] on button "View Invoice" at bounding box center [509, 256] width 45 height 15
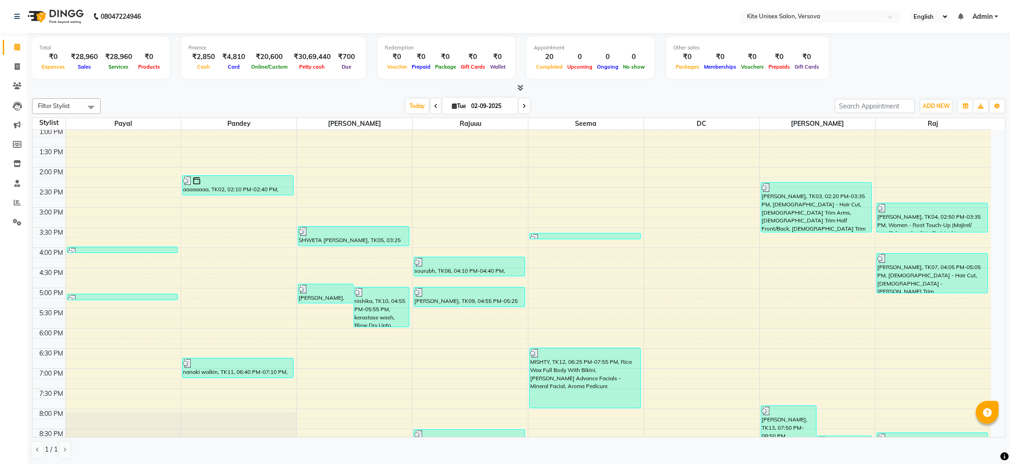
scroll to position [260, 0]
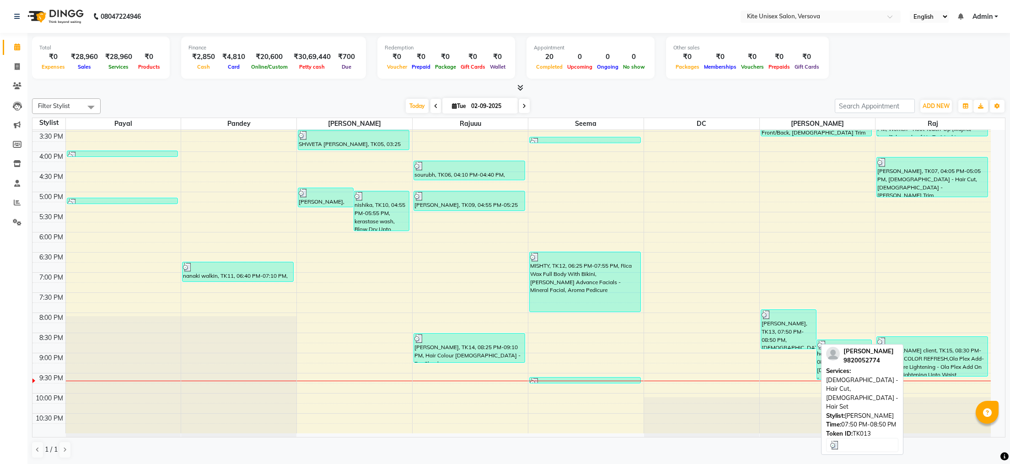
click at [789, 330] on div "[PERSON_NAME], TK13, 07:50 PM-08:50 PM, [DEMOGRAPHIC_DATA] - Hair Cut,[DEMOGRAP…" at bounding box center [788, 329] width 55 height 39
select select "3"
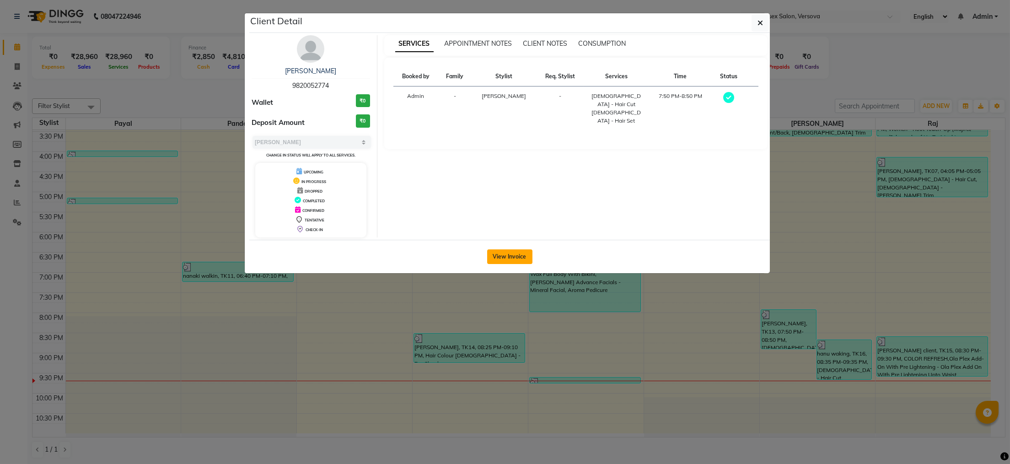
click at [504, 253] on button "View Invoice" at bounding box center [509, 256] width 45 height 15
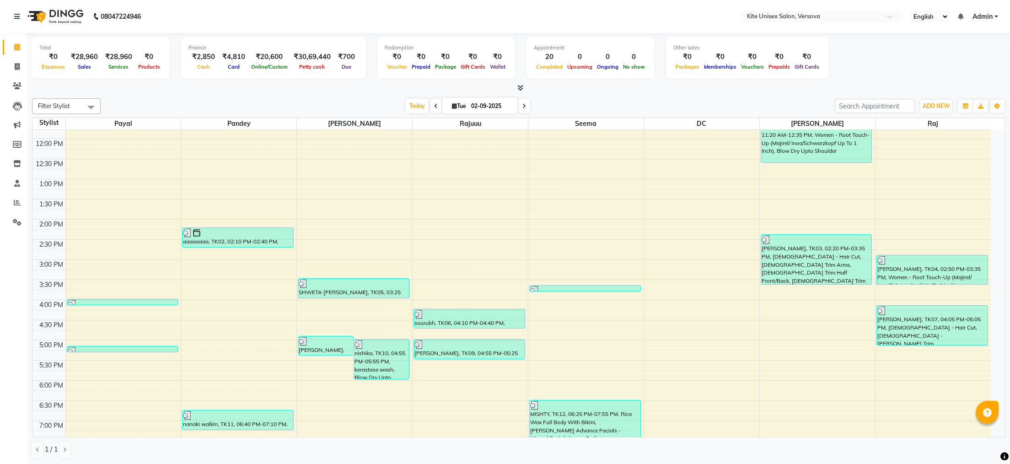
scroll to position [260, 0]
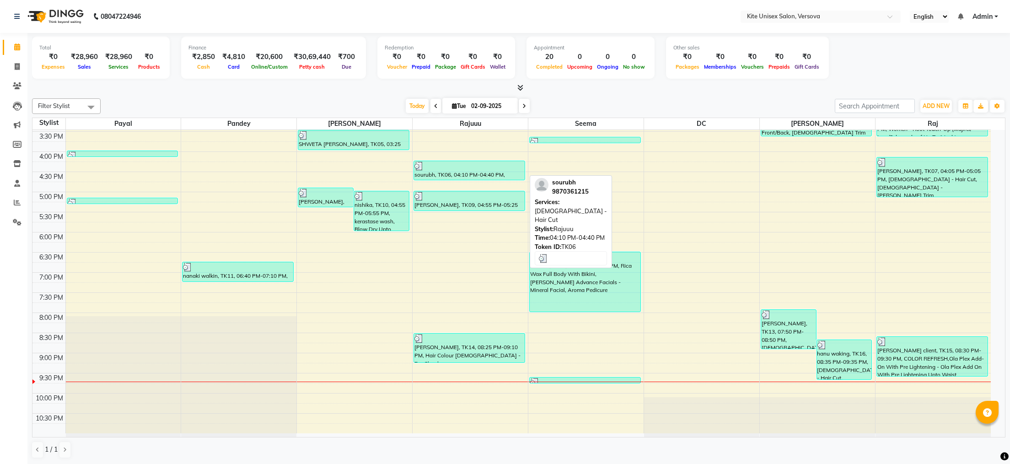
click at [430, 174] on div "sourubh, TK06, 04:10 PM-04:40 PM, [DEMOGRAPHIC_DATA] - Hair Cut" at bounding box center [469, 170] width 111 height 19
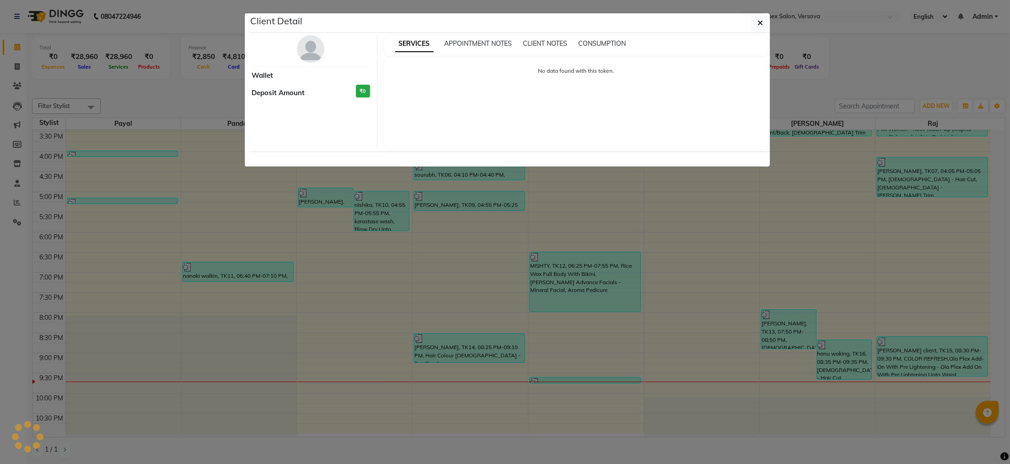
select select "3"
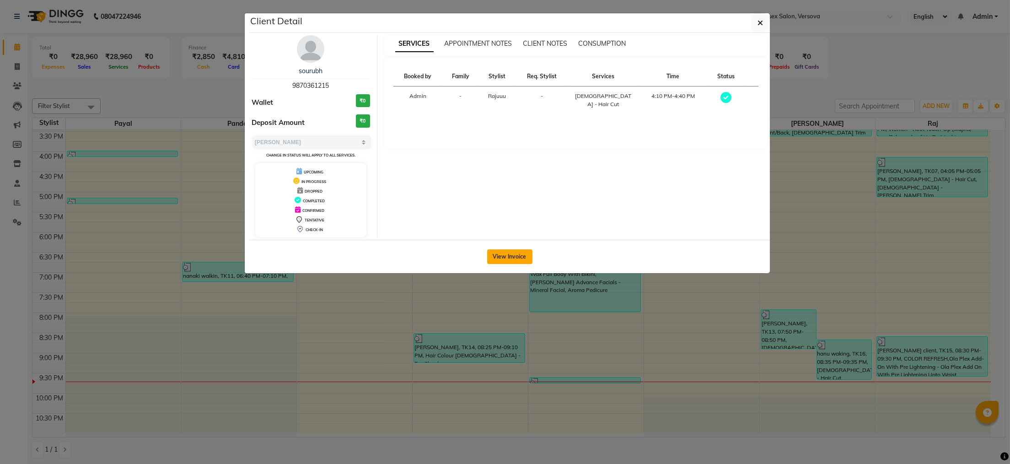
click at [501, 257] on button "View Invoice" at bounding box center [509, 256] width 45 height 15
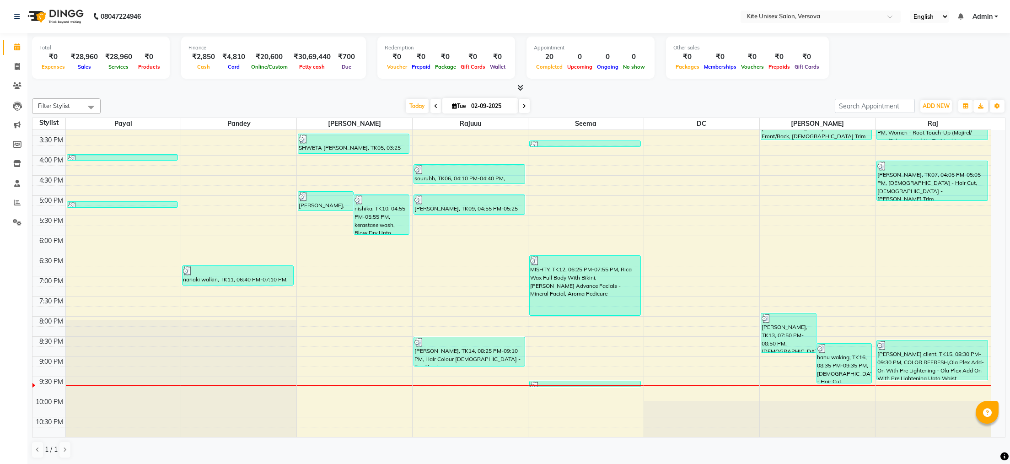
scroll to position [260, 0]
